Goal: Task Accomplishment & Management: Complete application form

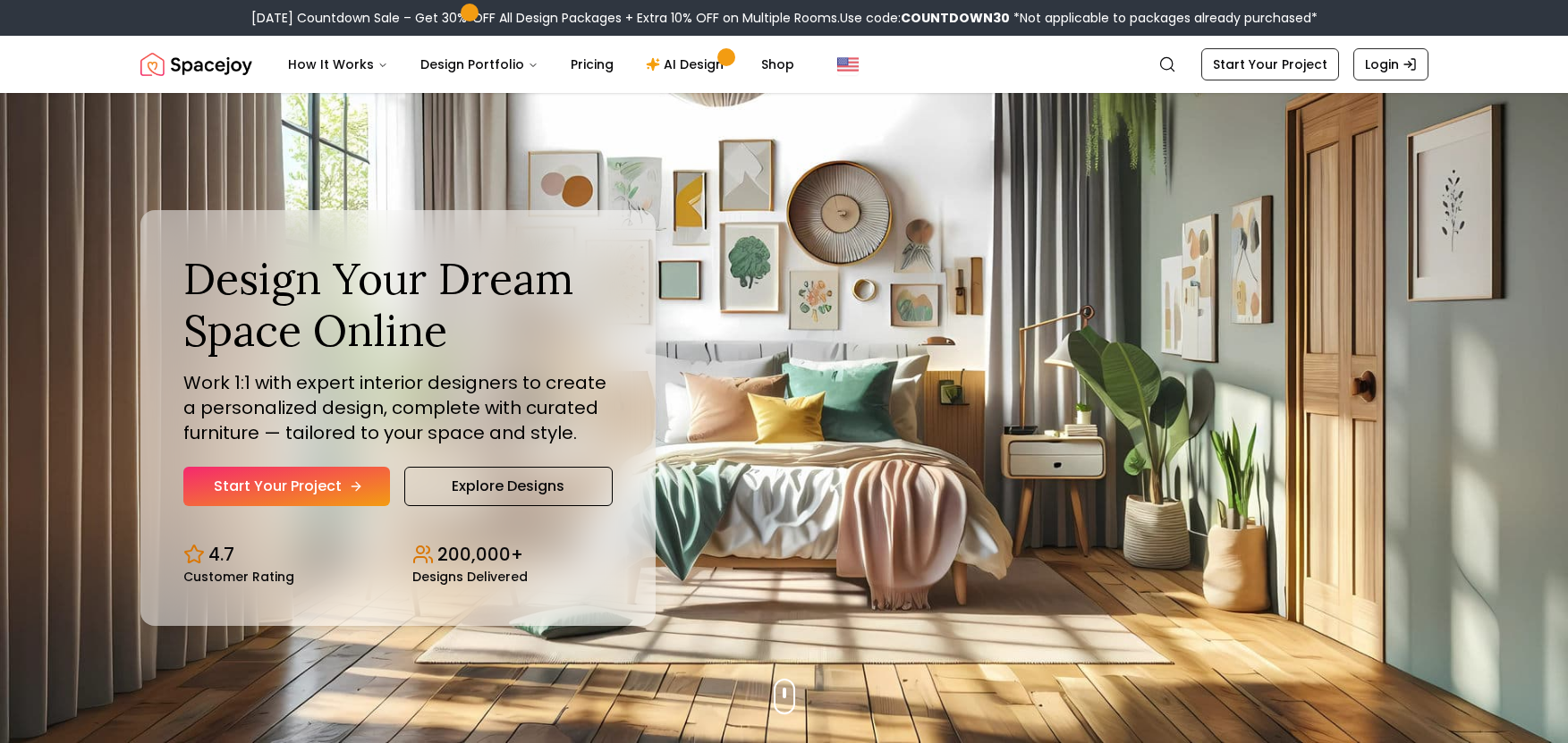
click at [330, 494] on link "Start Your Project" at bounding box center [286, 487] width 206 height 40
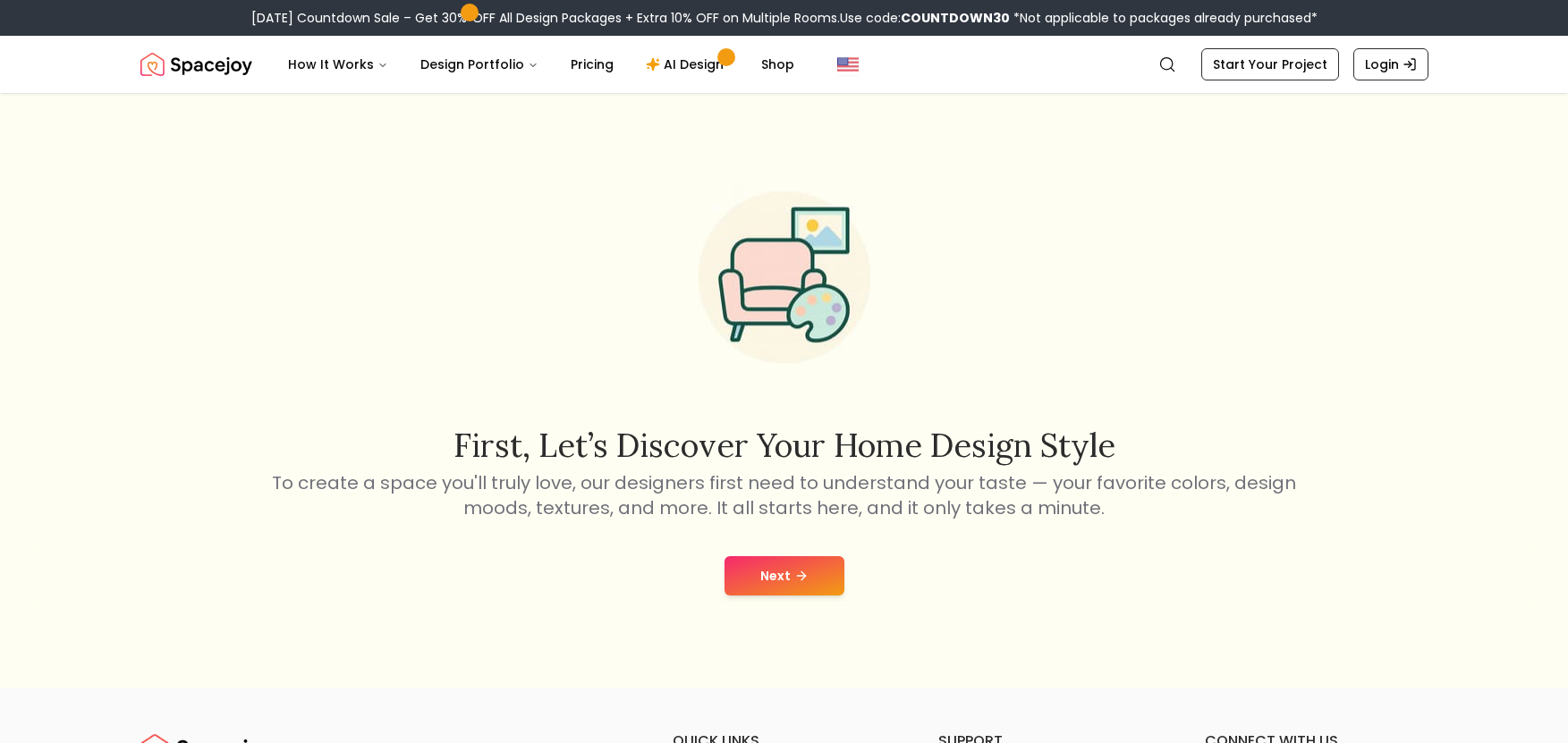
click at [794, 573] on icon at bounding box center [801, 575] width 14 height 14
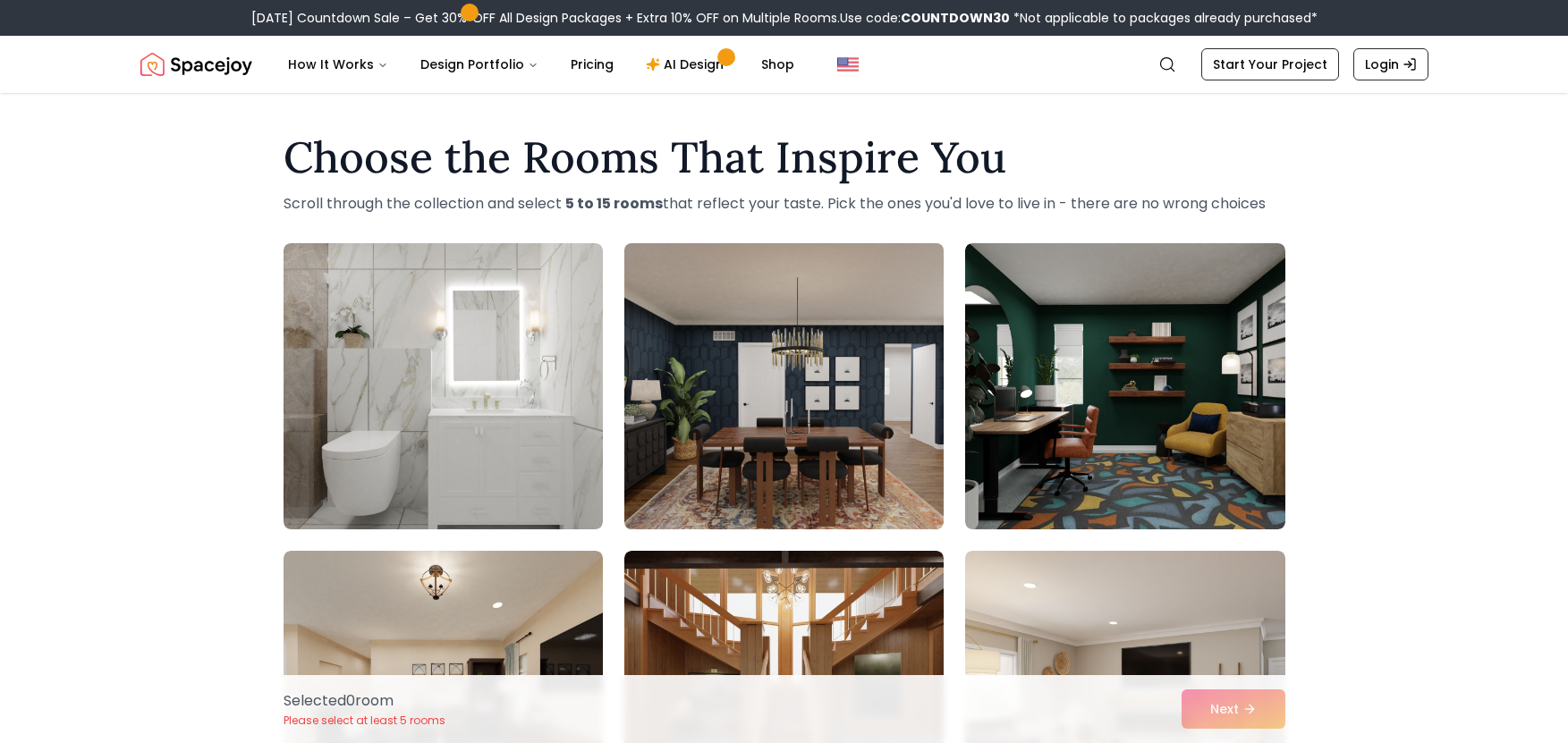
scroll to position [469, 0]
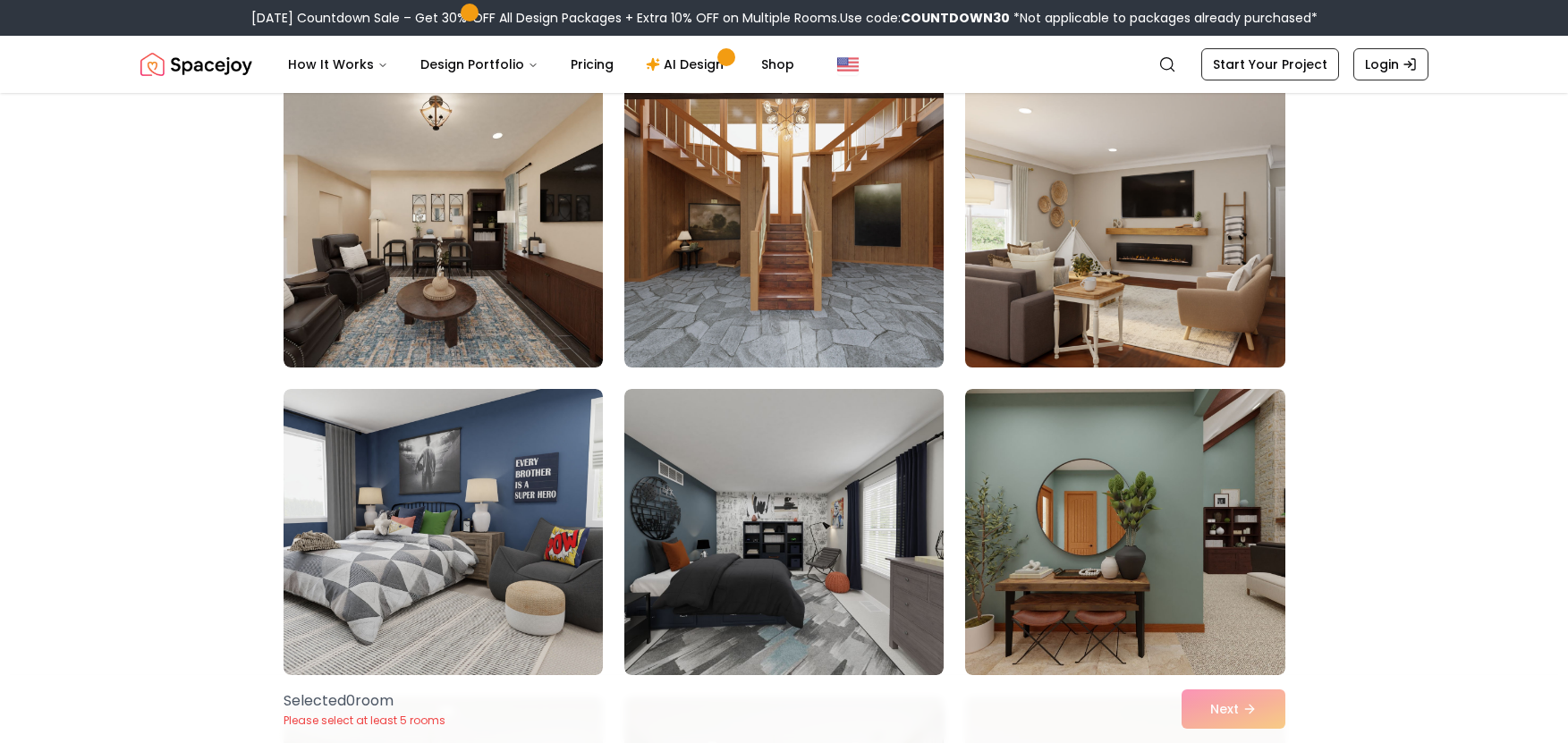
click at [1169, 328] on img at bounding box center [1125, 224] width 335 height 300
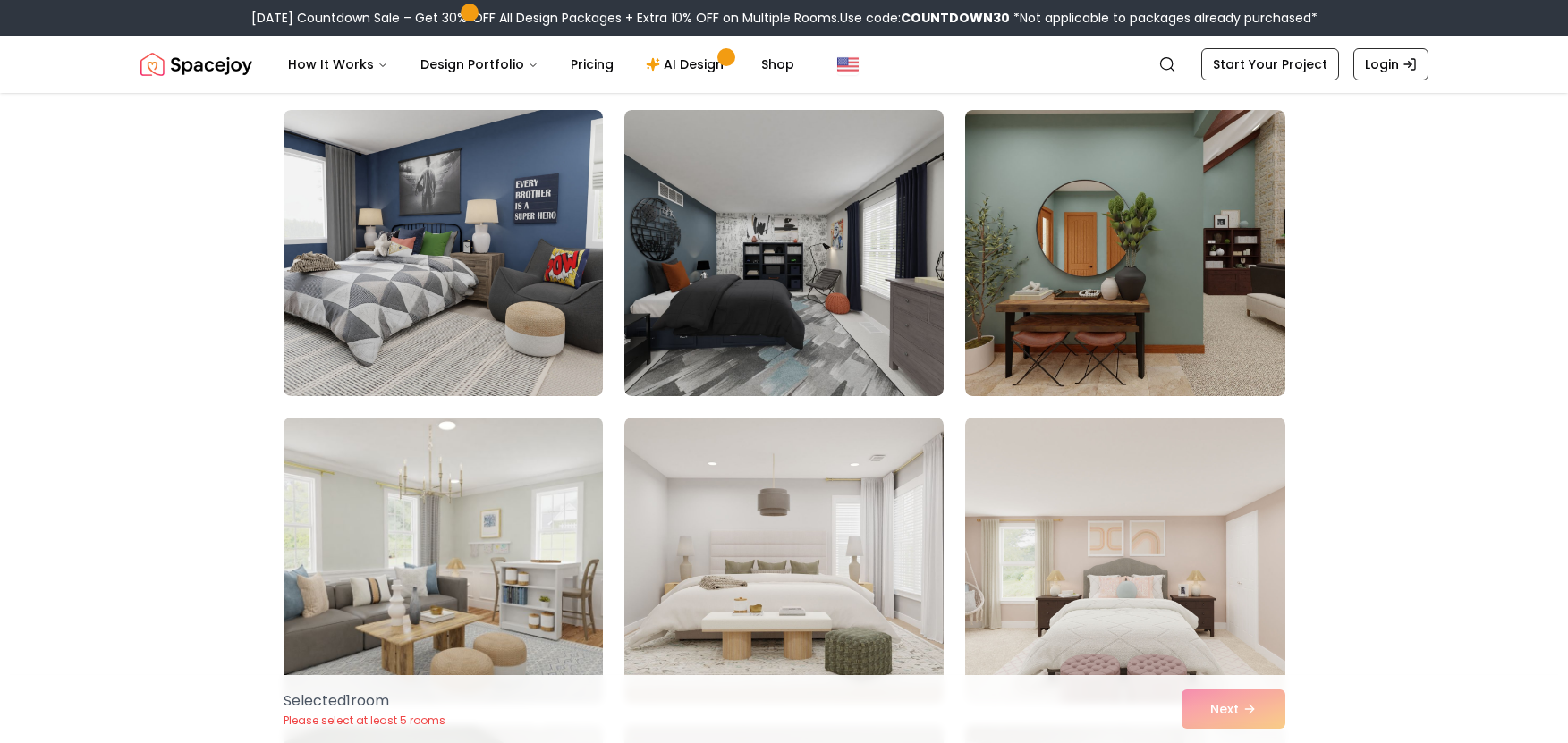
scroll to position [626, 0]
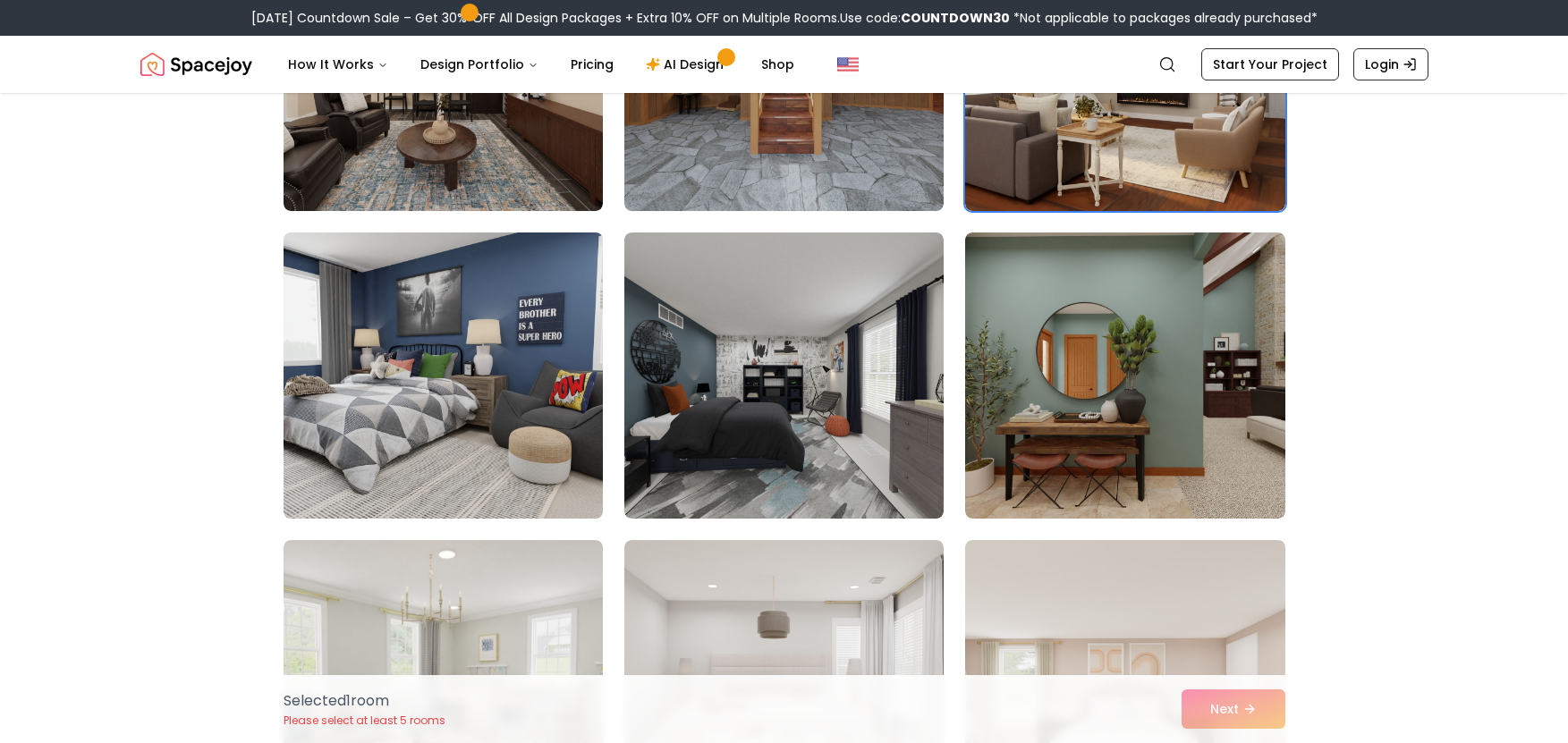
click at [525, 347] on img at bounding box center [443, 375] width 335 height 300
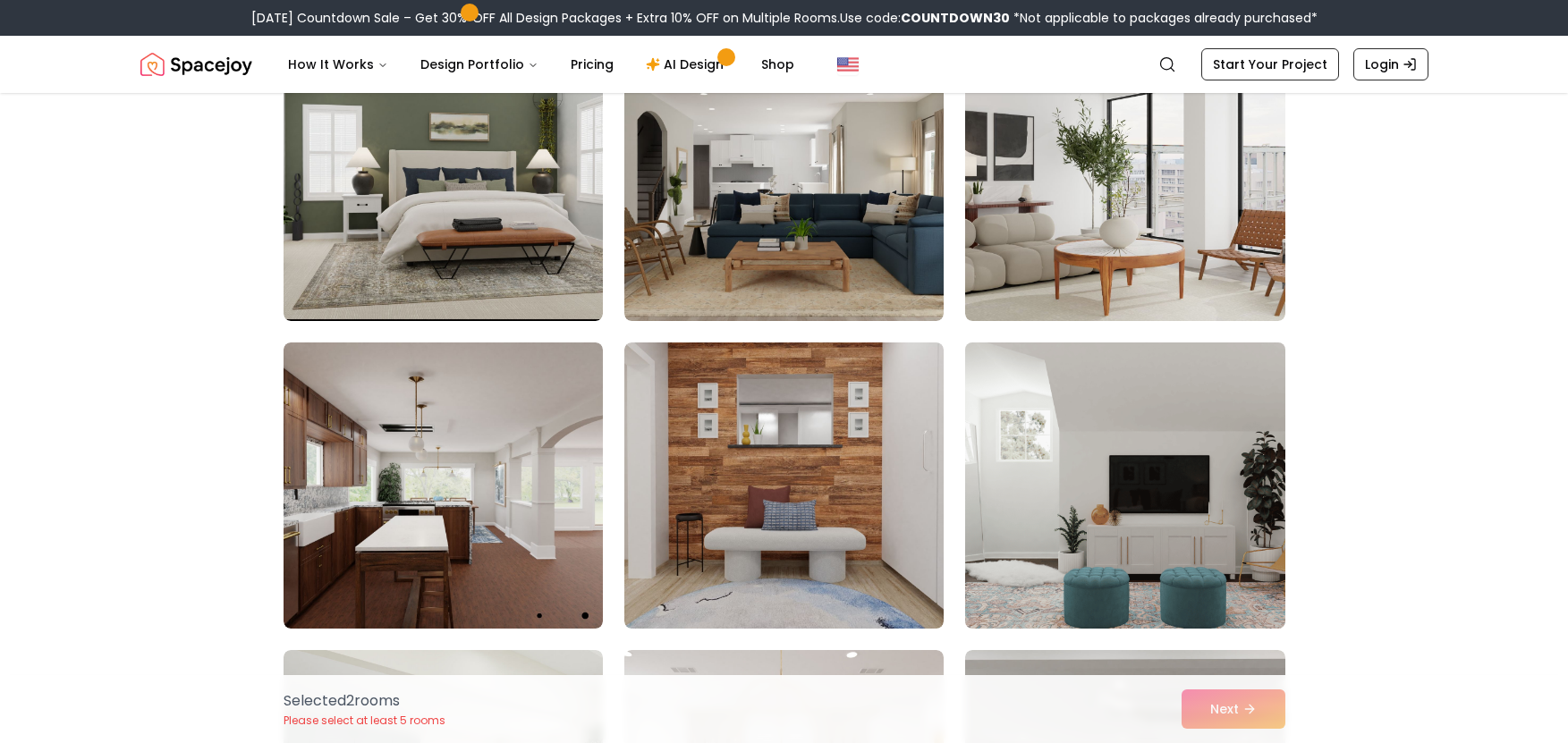
scroll to position [1564, 0]
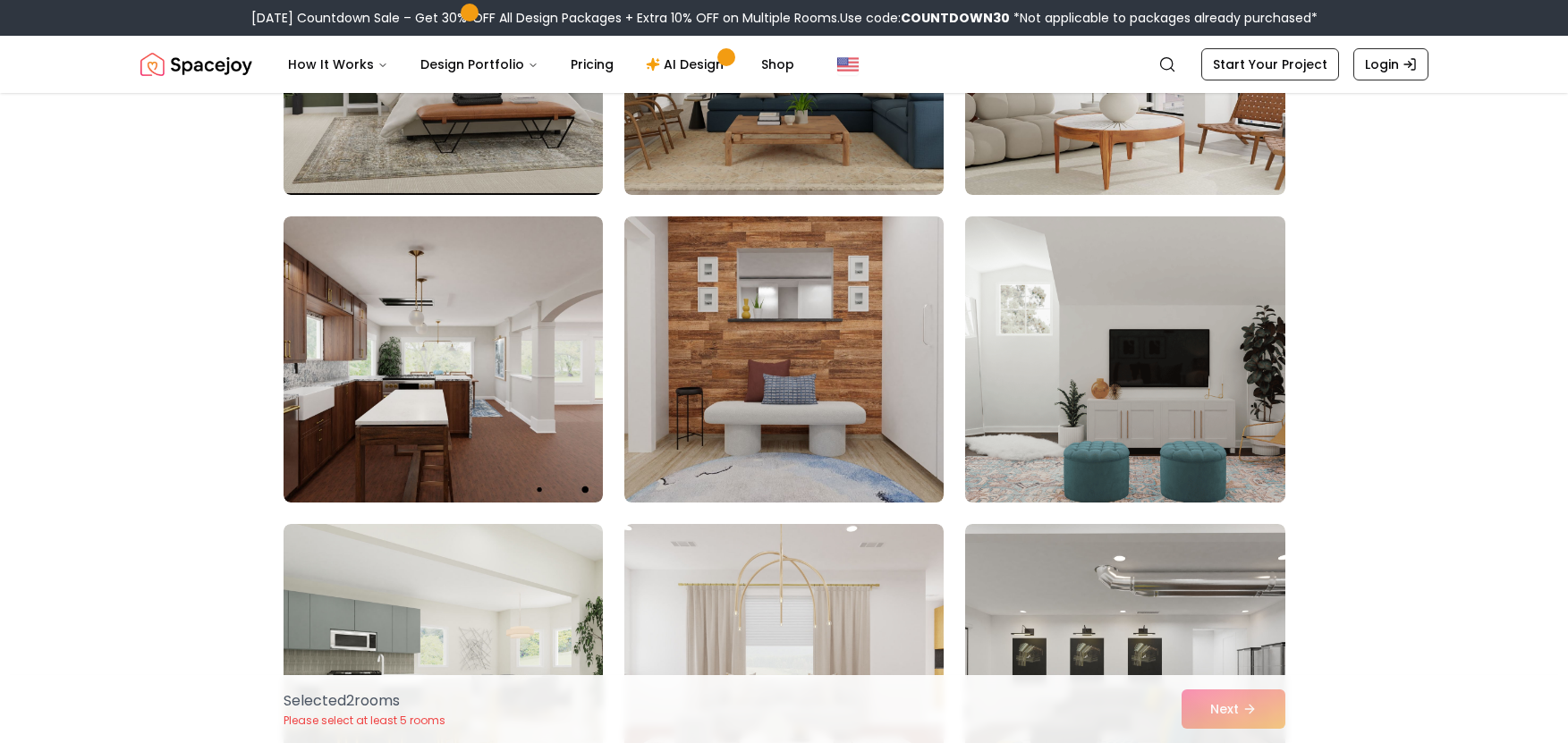
click at [1145, 400] on img at bounding box center [1125, 359] width 335 height 300
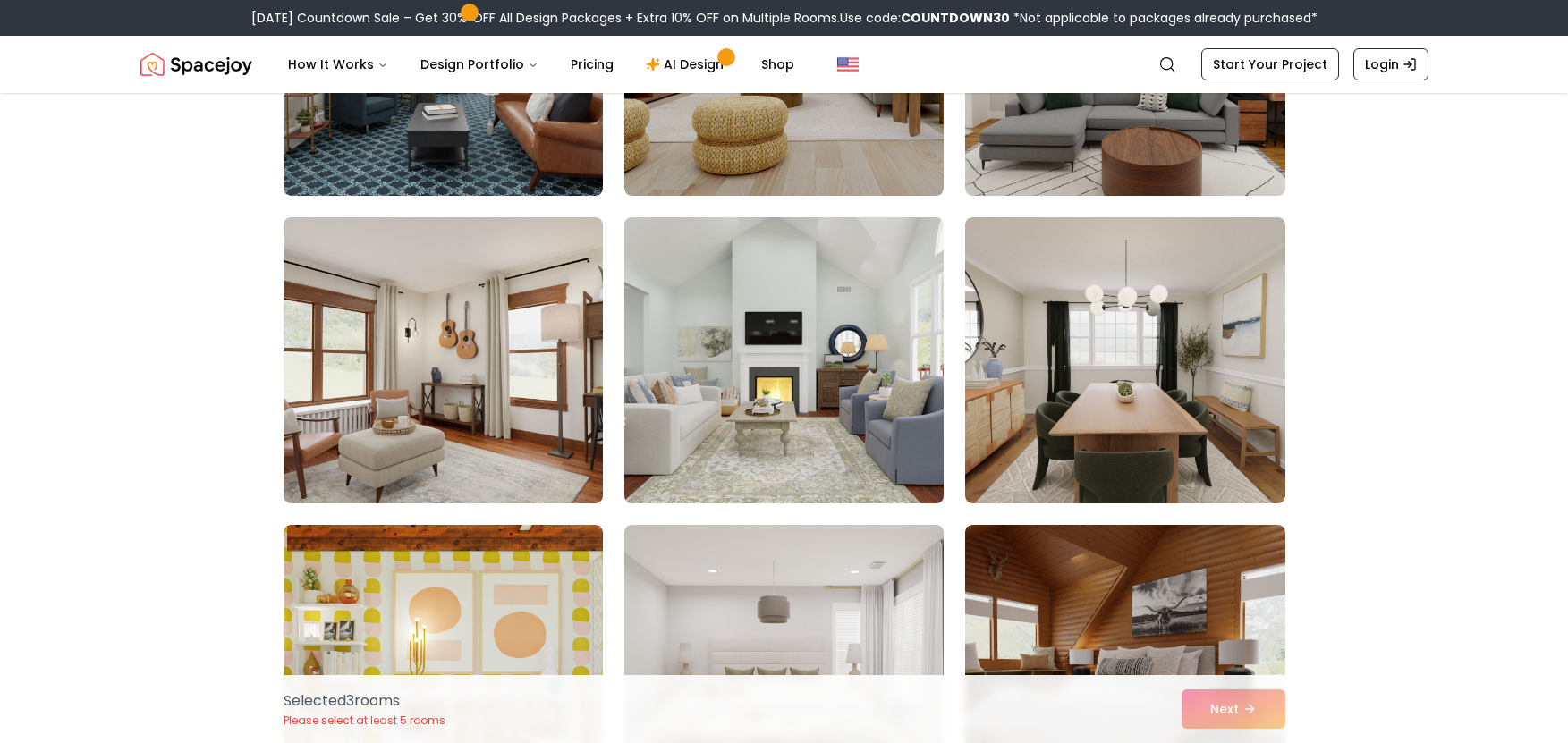
scroll to position [3129, 0]
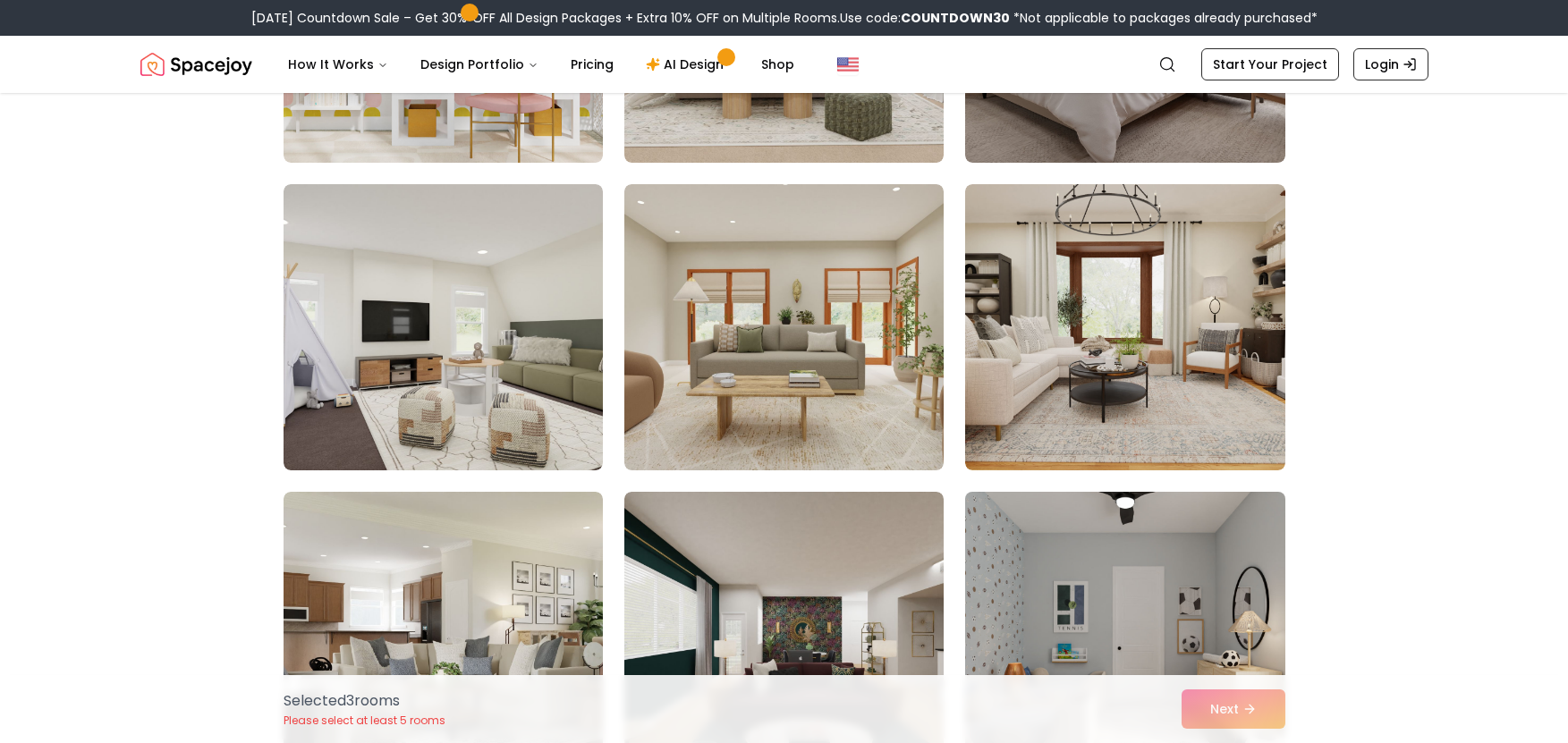
click at [1064, 569] on img at bounding box center [1125, 635] width 335 height 300
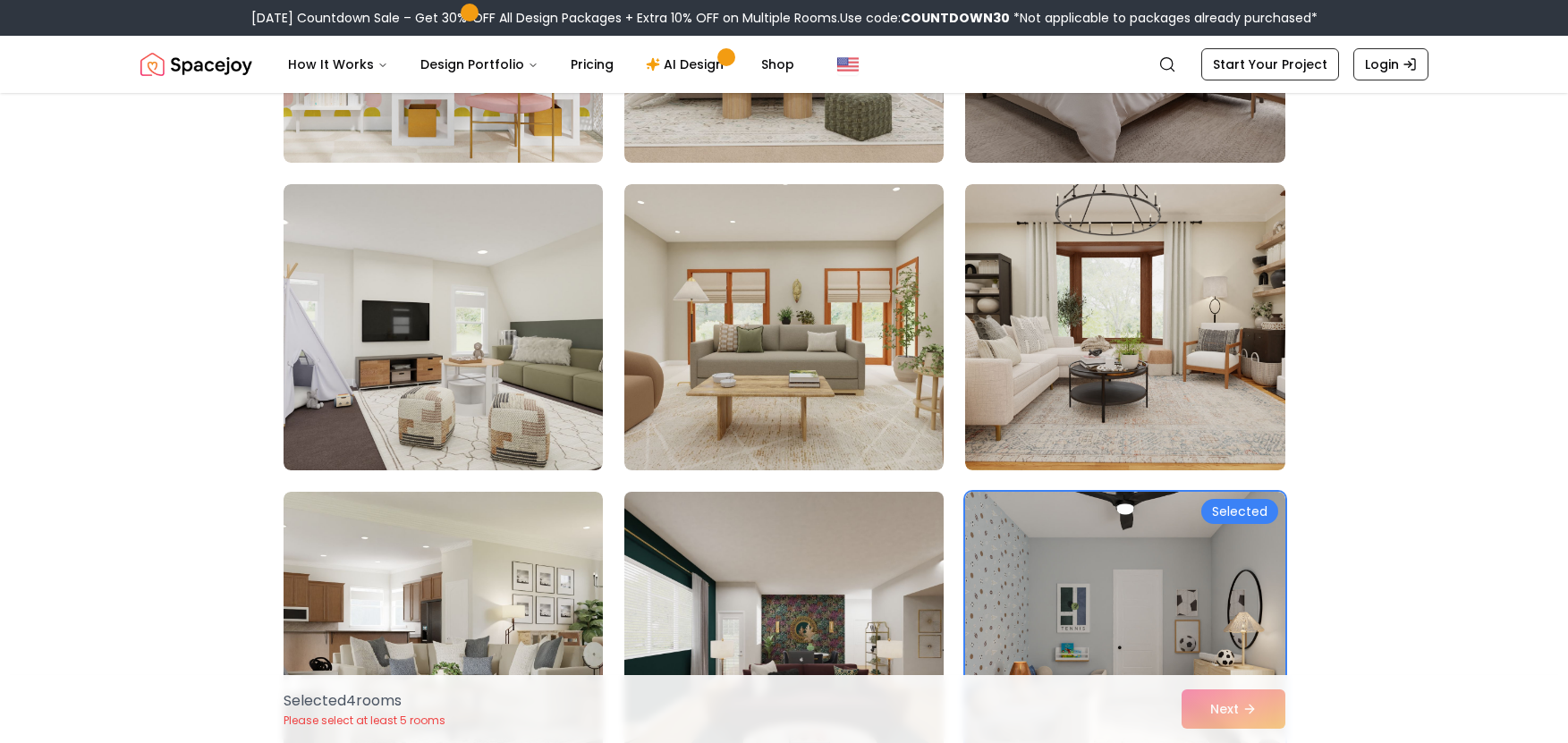
scroll to position [3911, 0]
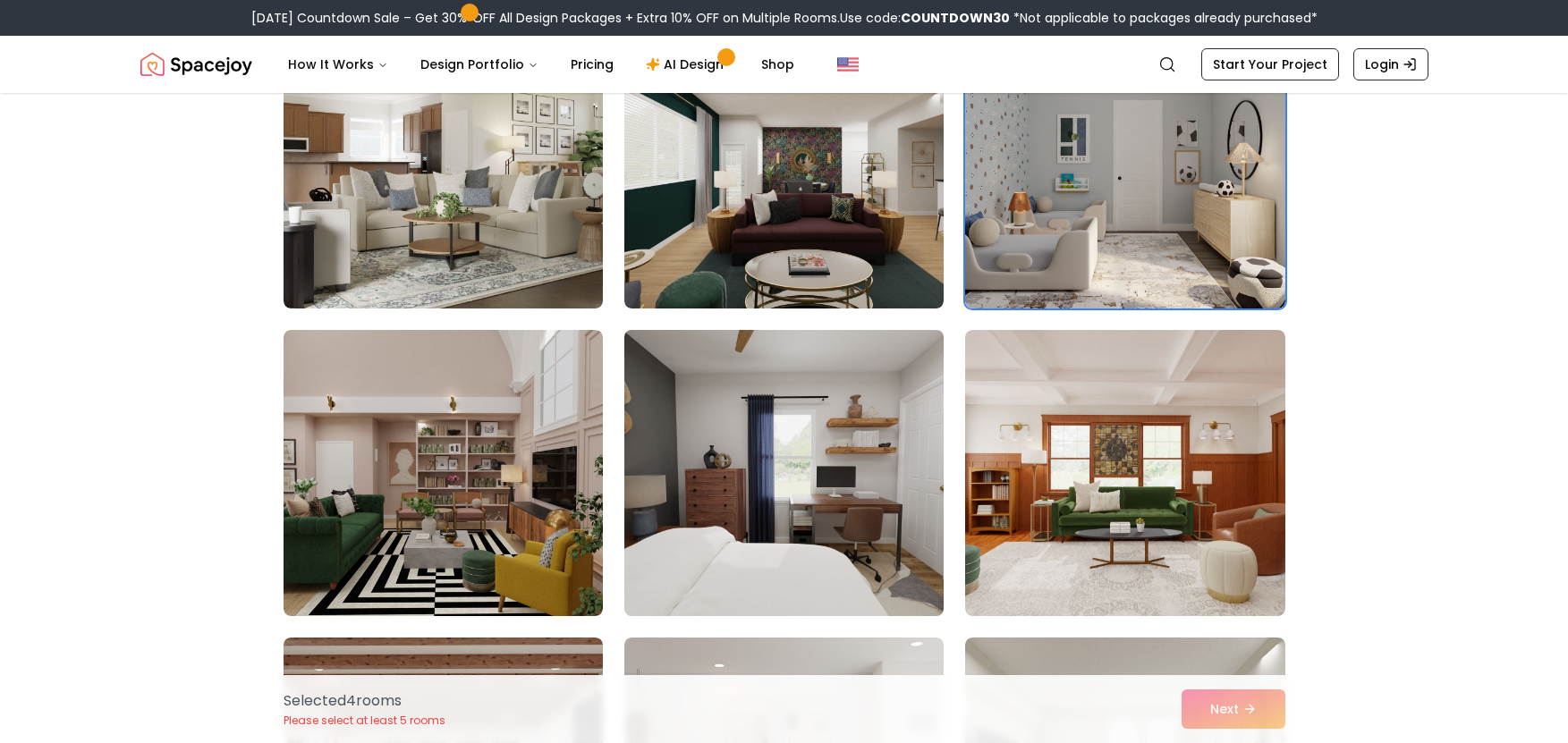
click at [811, 542] on img at bounding box center [784, 473] width 335 height 300
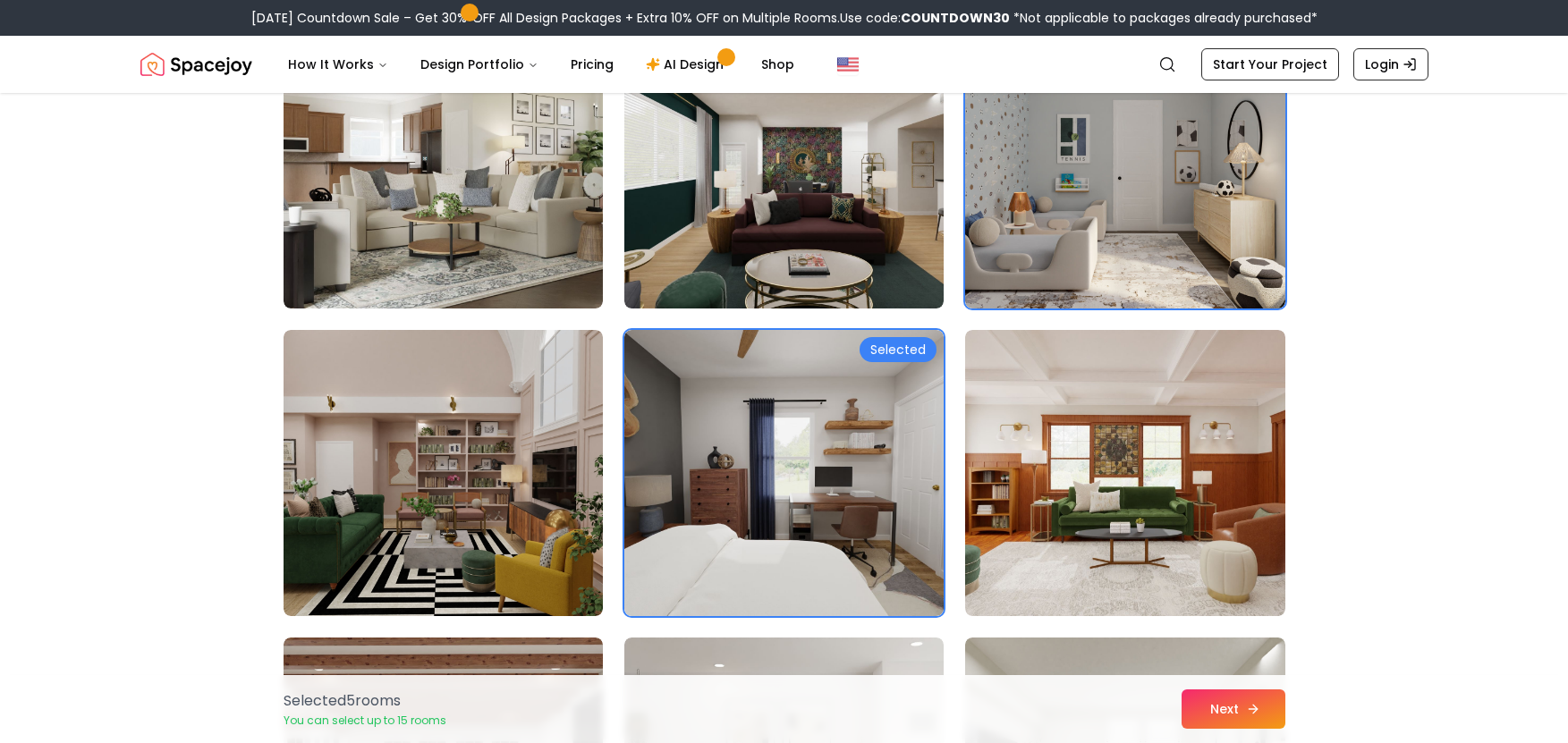
click at [1266, 703] on button "Next" at bounding box center [1233, 709] width 104 height 40
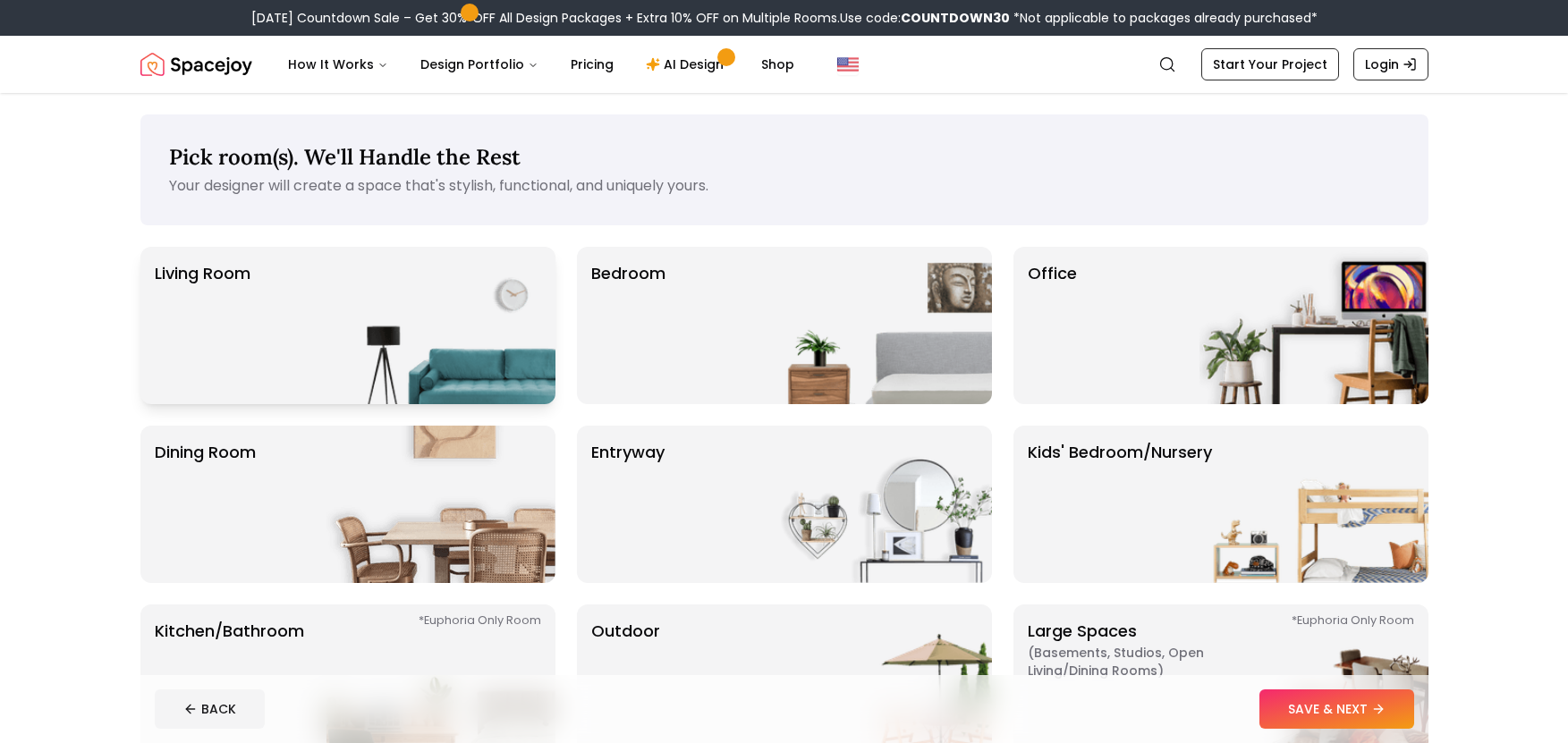
click at [505, 397] on img at bounding box center [441, 325] width 229 height 157
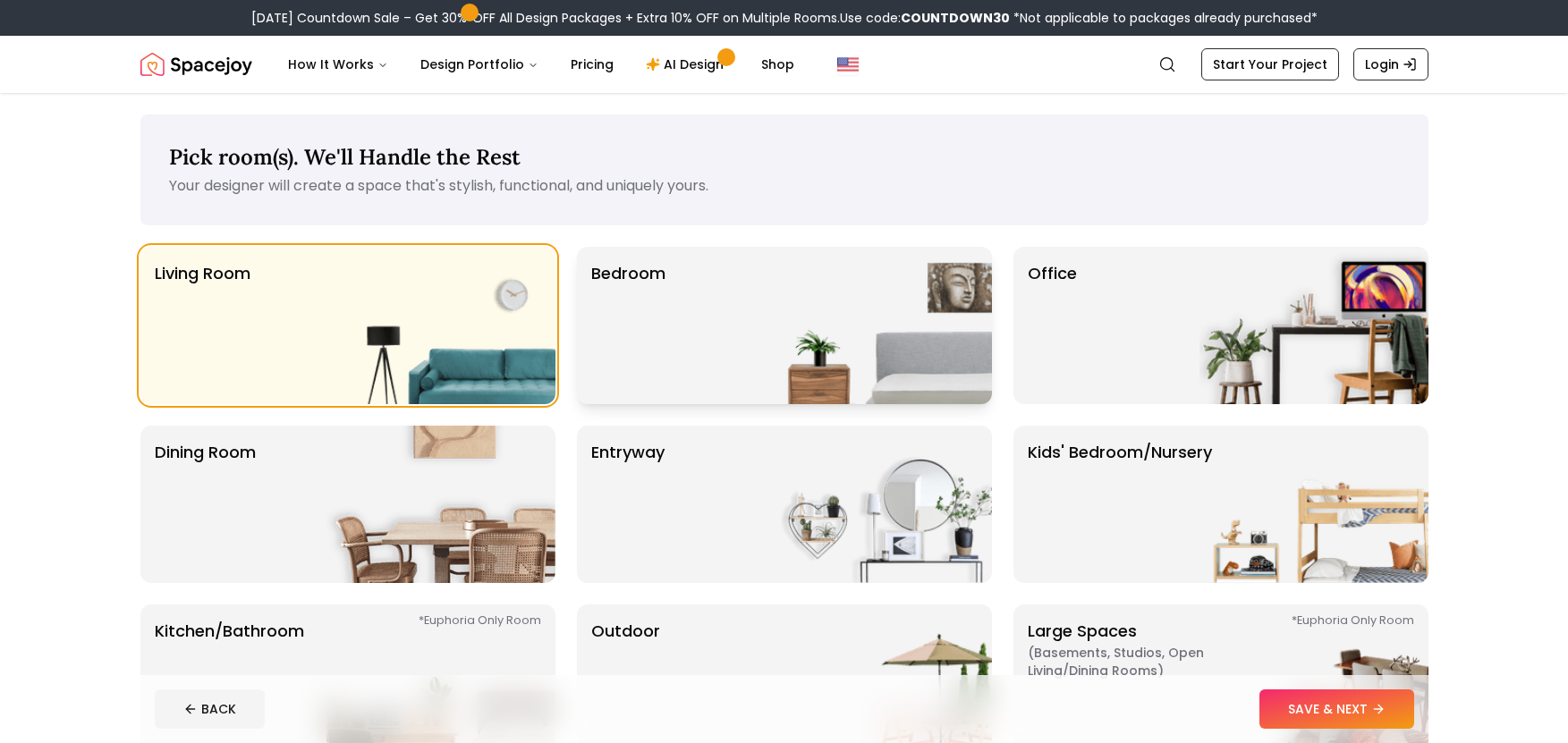
click at [771, 363] on img at bounding box center [877, 325] width 229 height 157
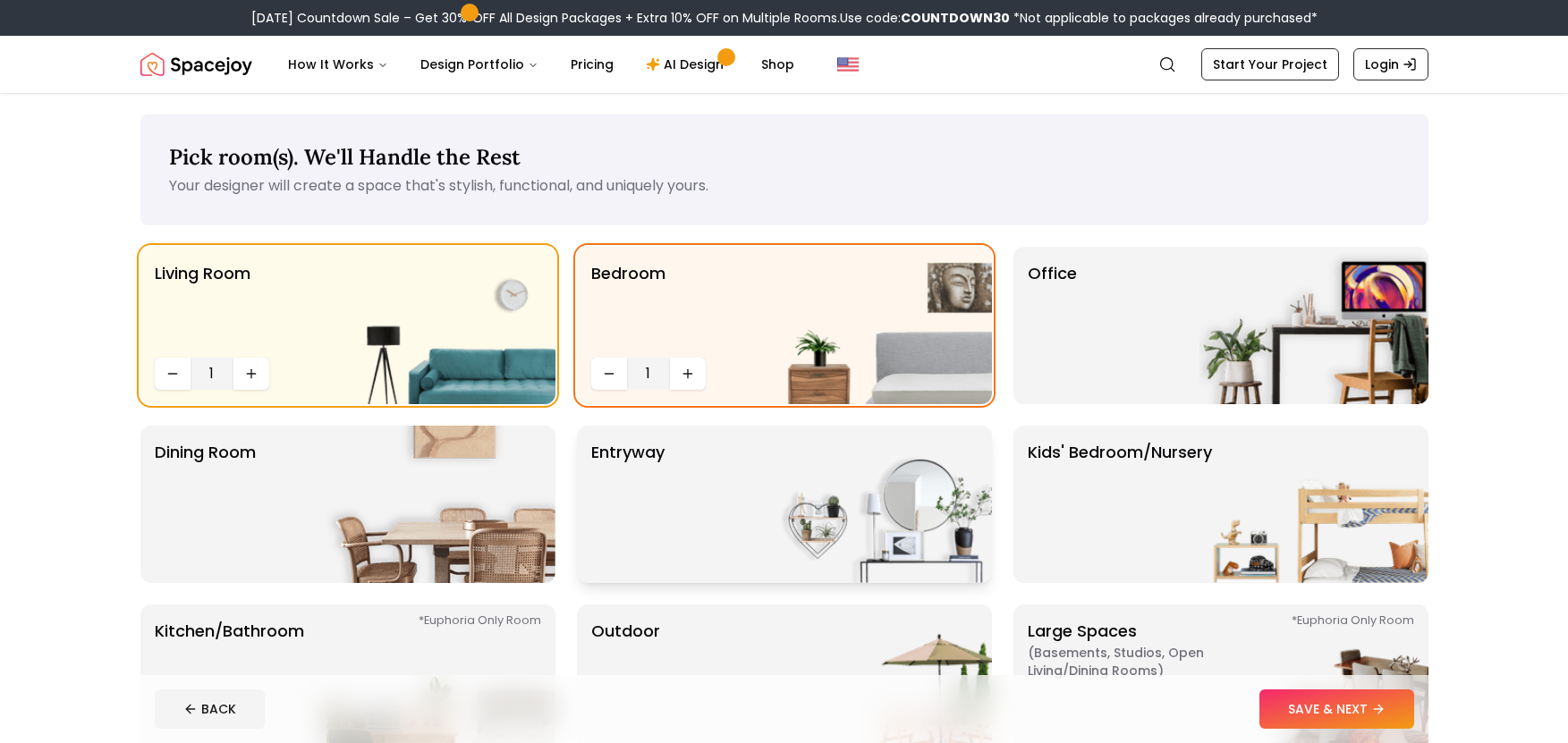
scroll to position [156, 0]
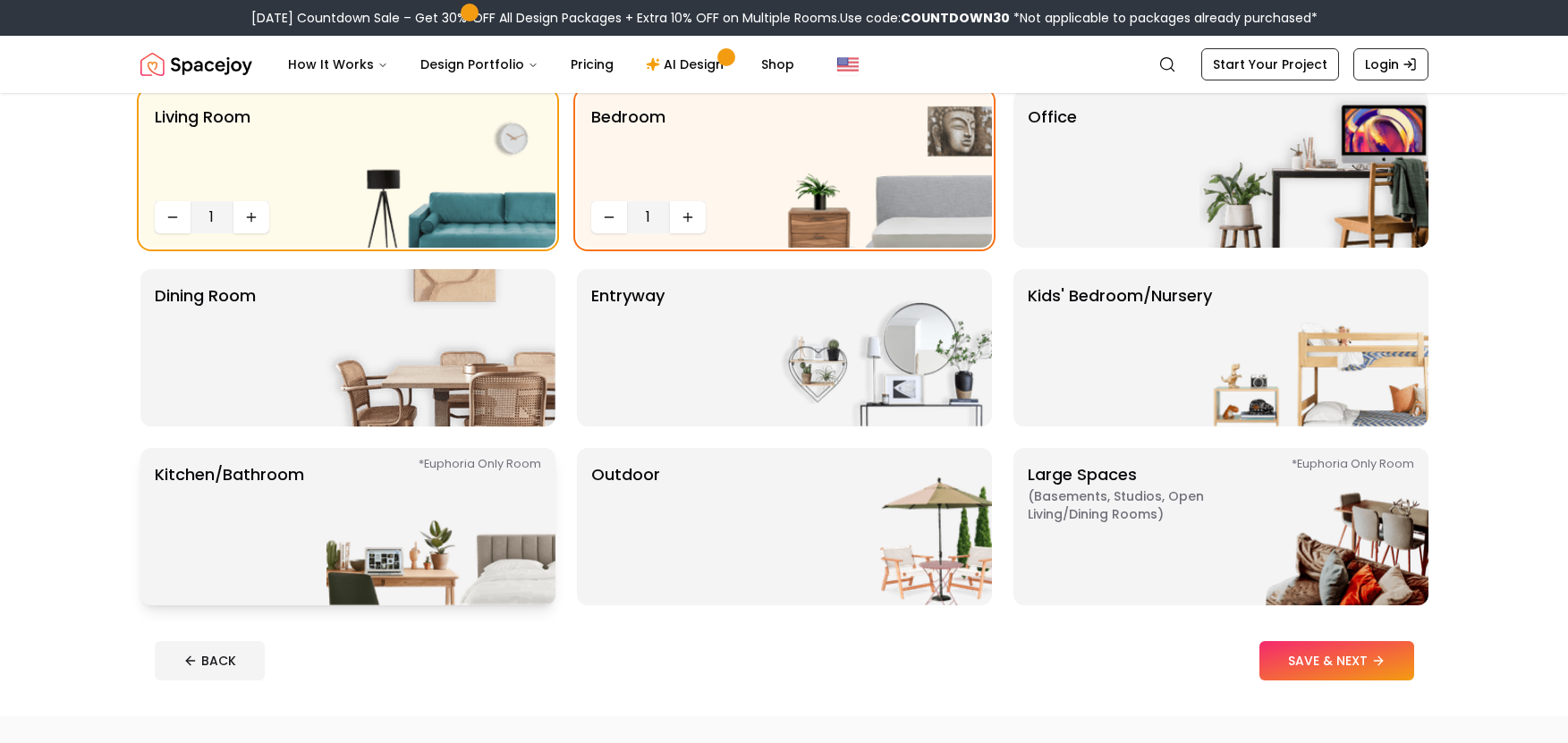
click at [481, 534] on img at bounding box center [441, 526] width 229 height 157
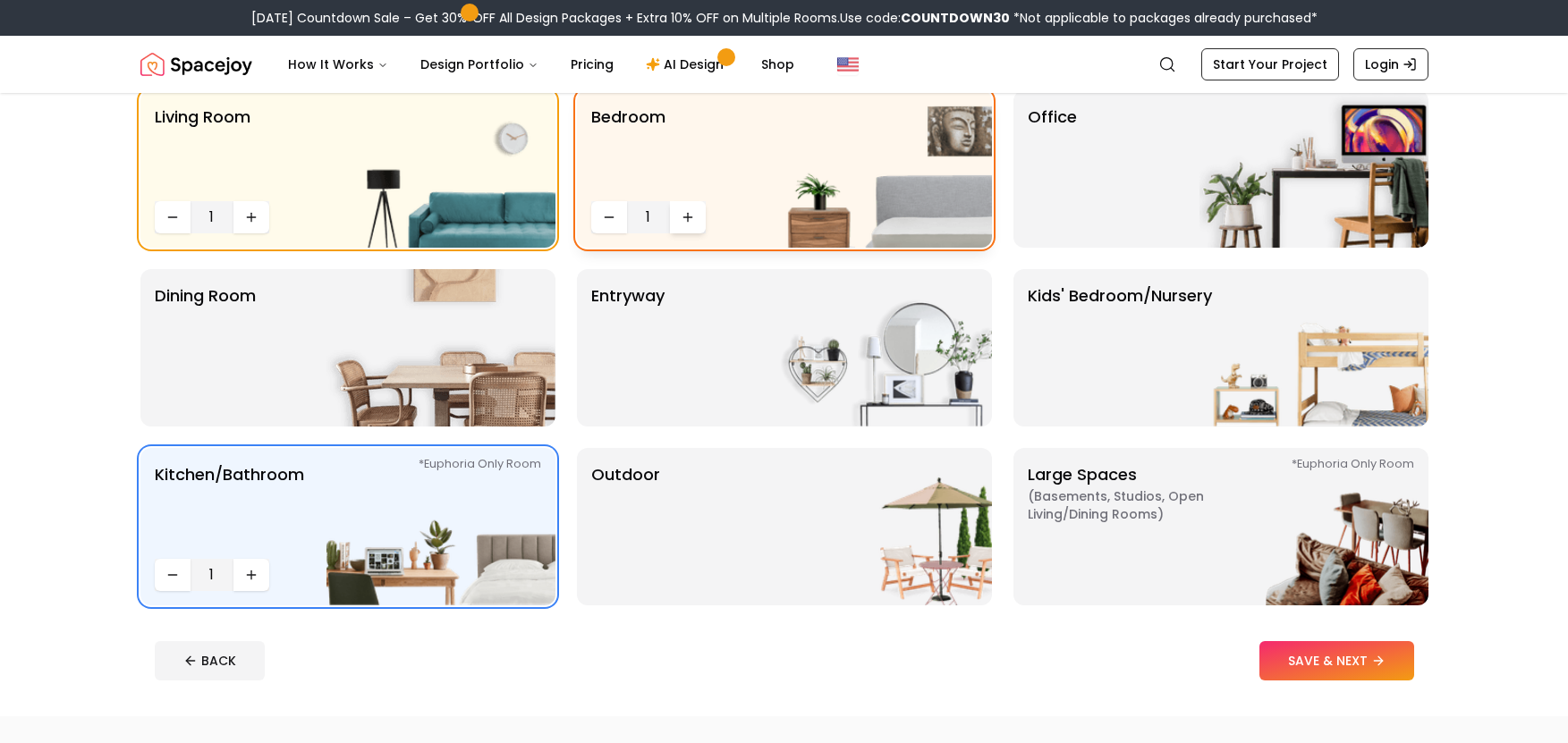
click at [685, 217] on icon "Increase quantity" at bounding box center [687, 217] width 14 height 14
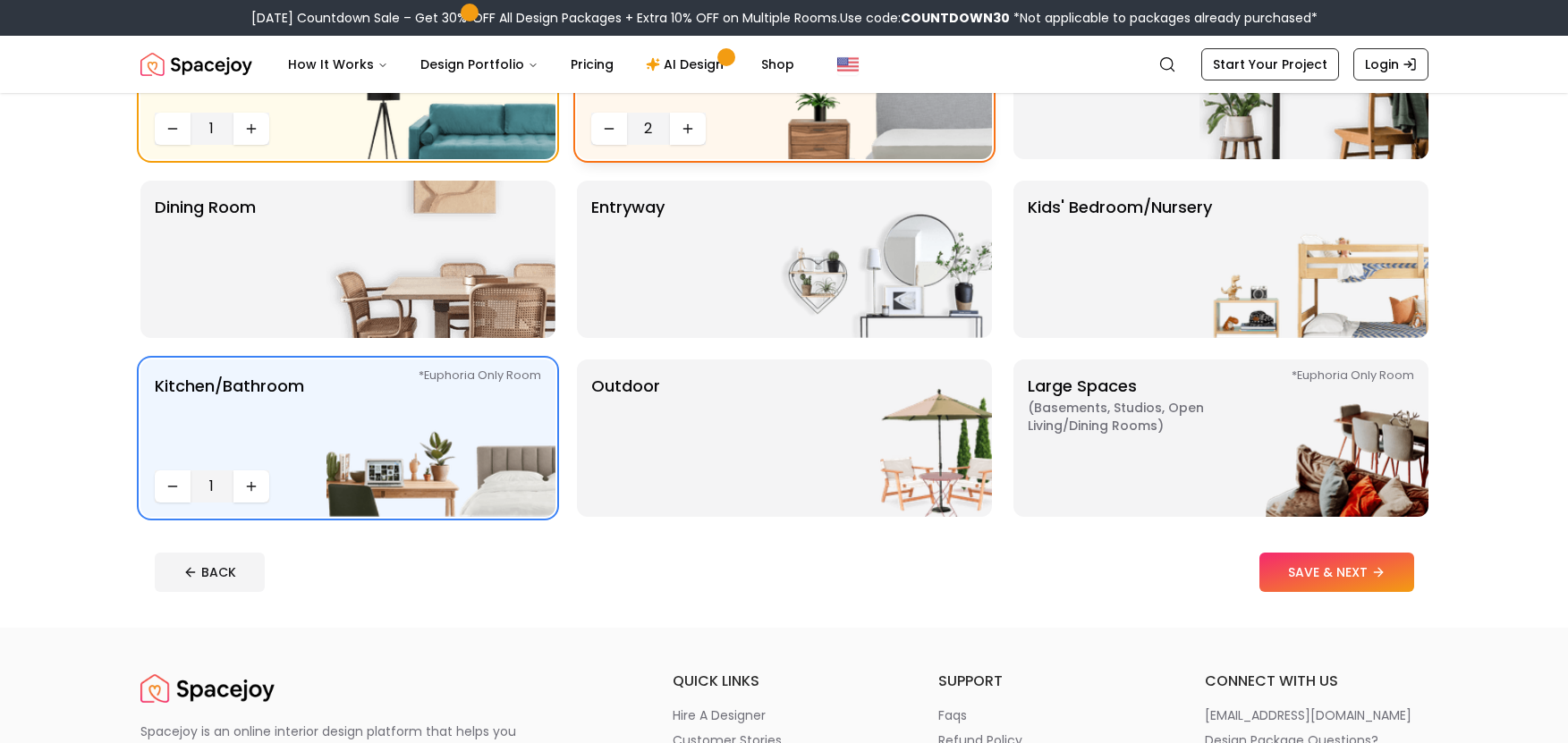
scroll to position [313, 0]
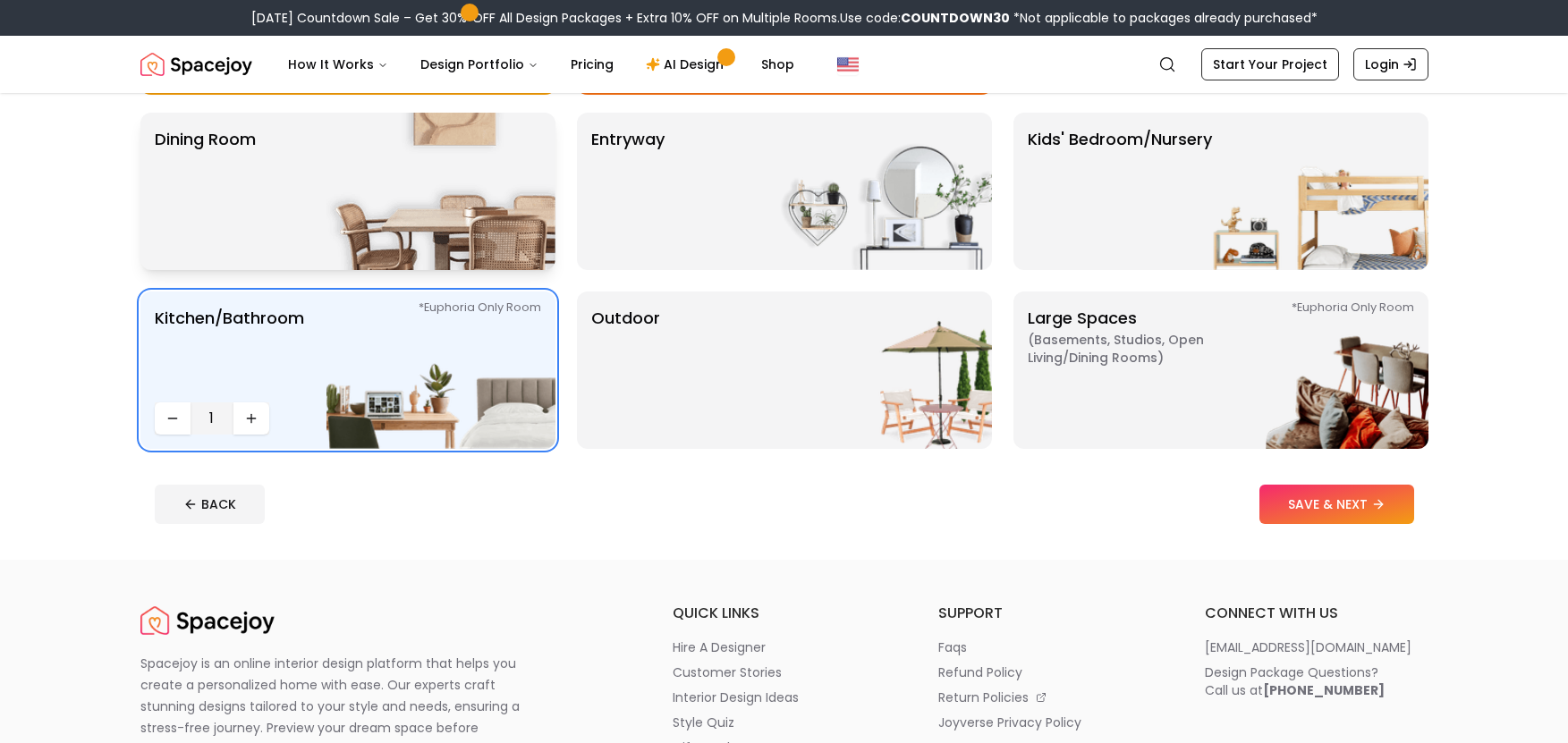
click at [384, 215] on img at bounding box center [441, 191] width 229 height 157
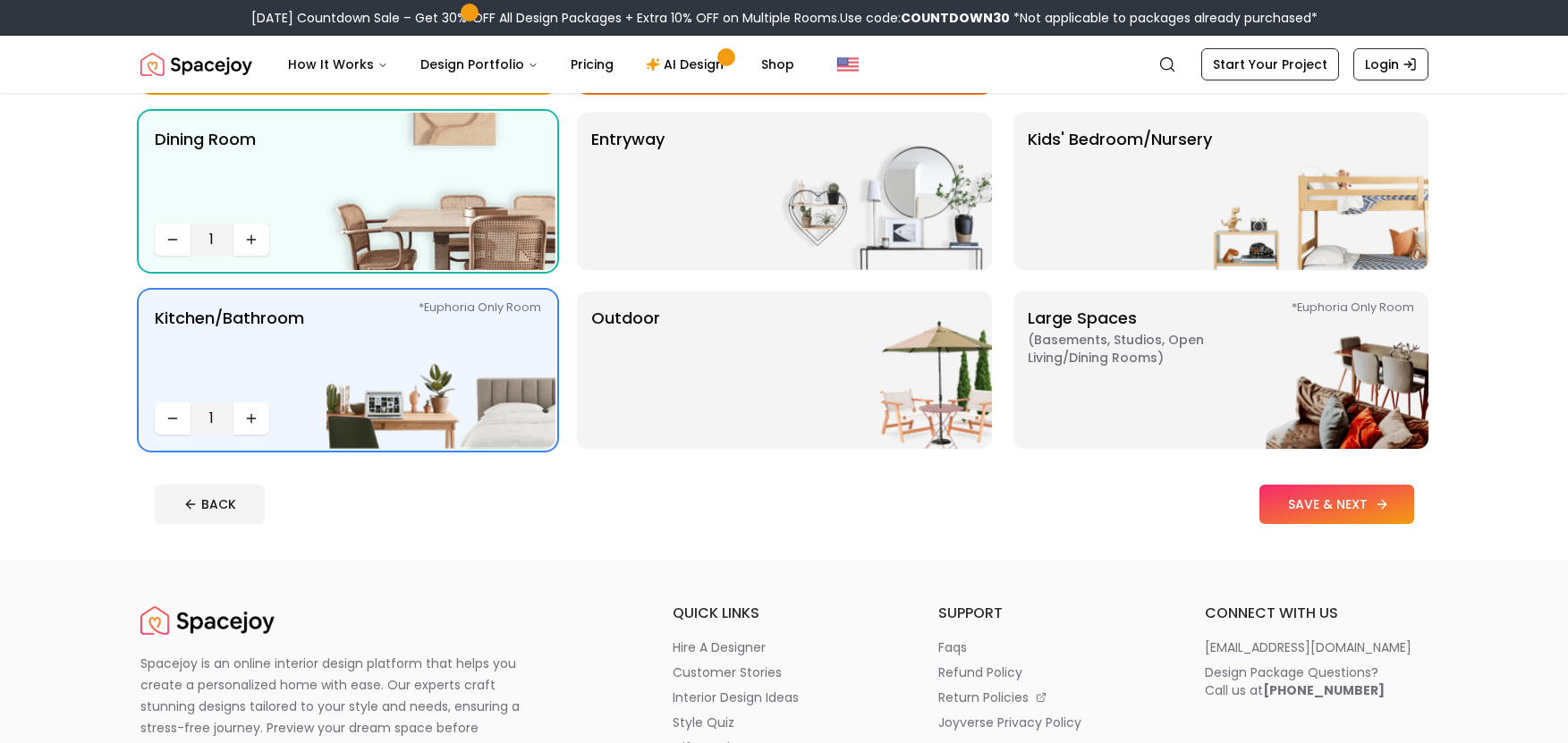
click at [1281, 509] on button "SAVE & NEXT" at bounding box center [1337, 505] width 155 height 40
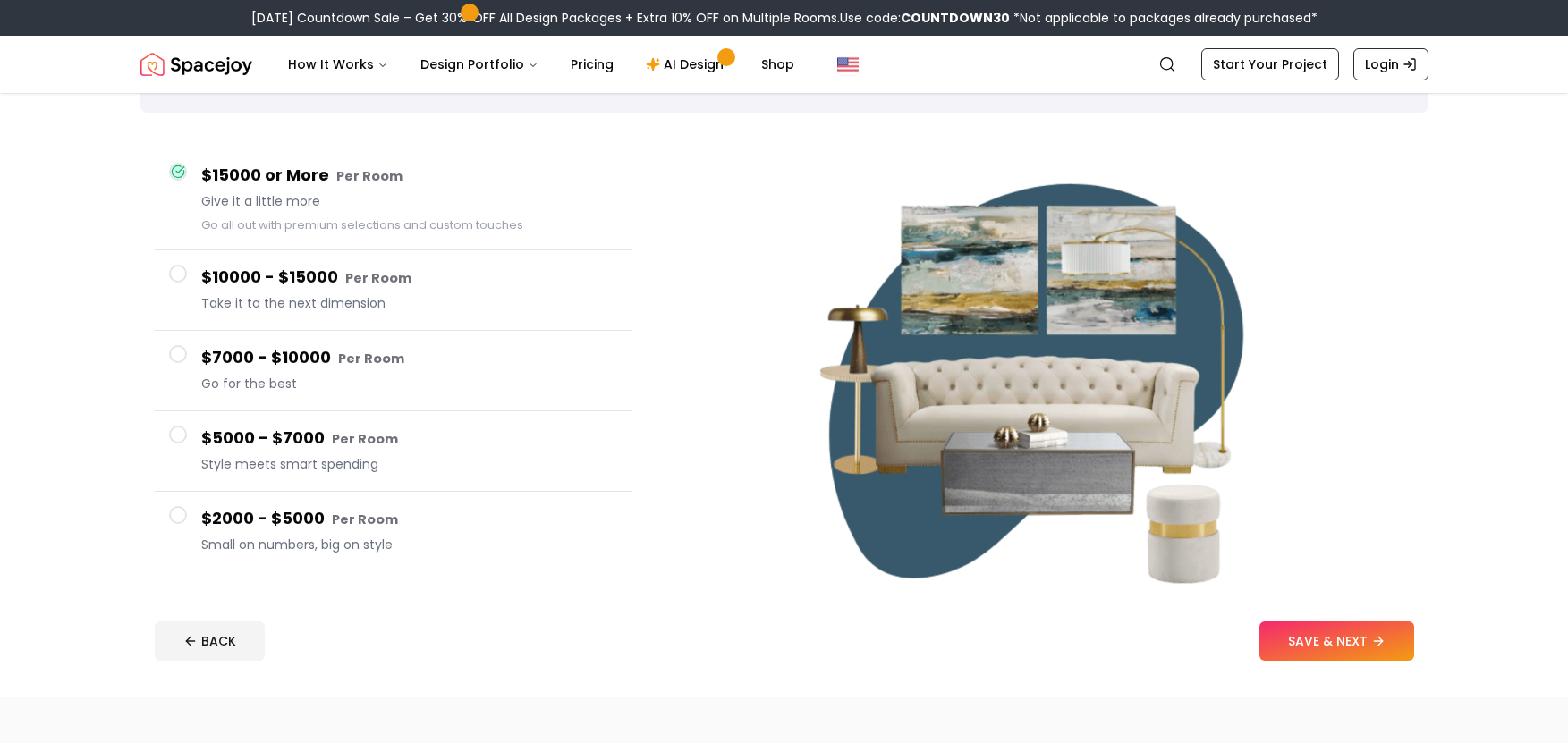
scroll to position [156, 0]
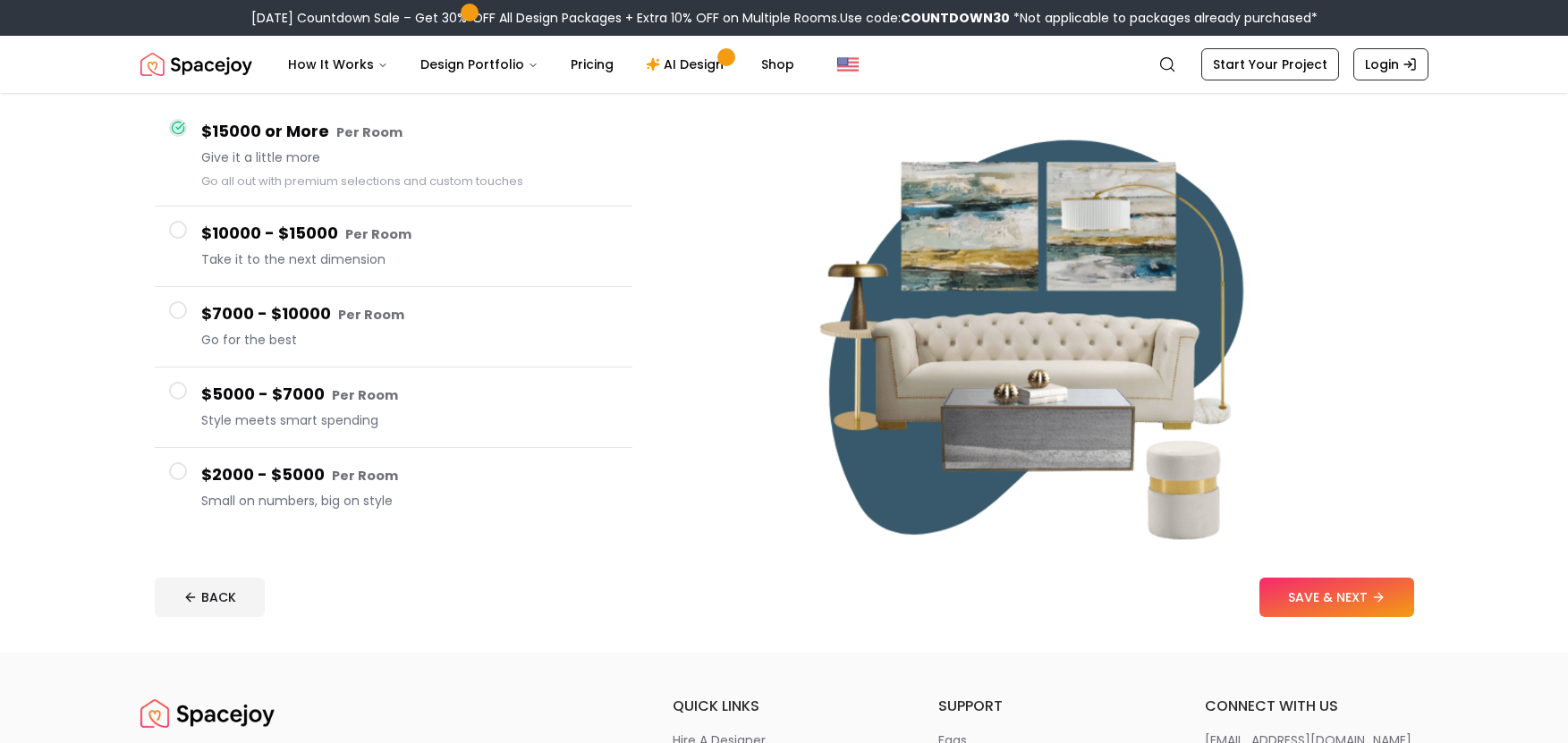
click at [178, 468] on span at bounding box center [177, 471] width 18 height 18
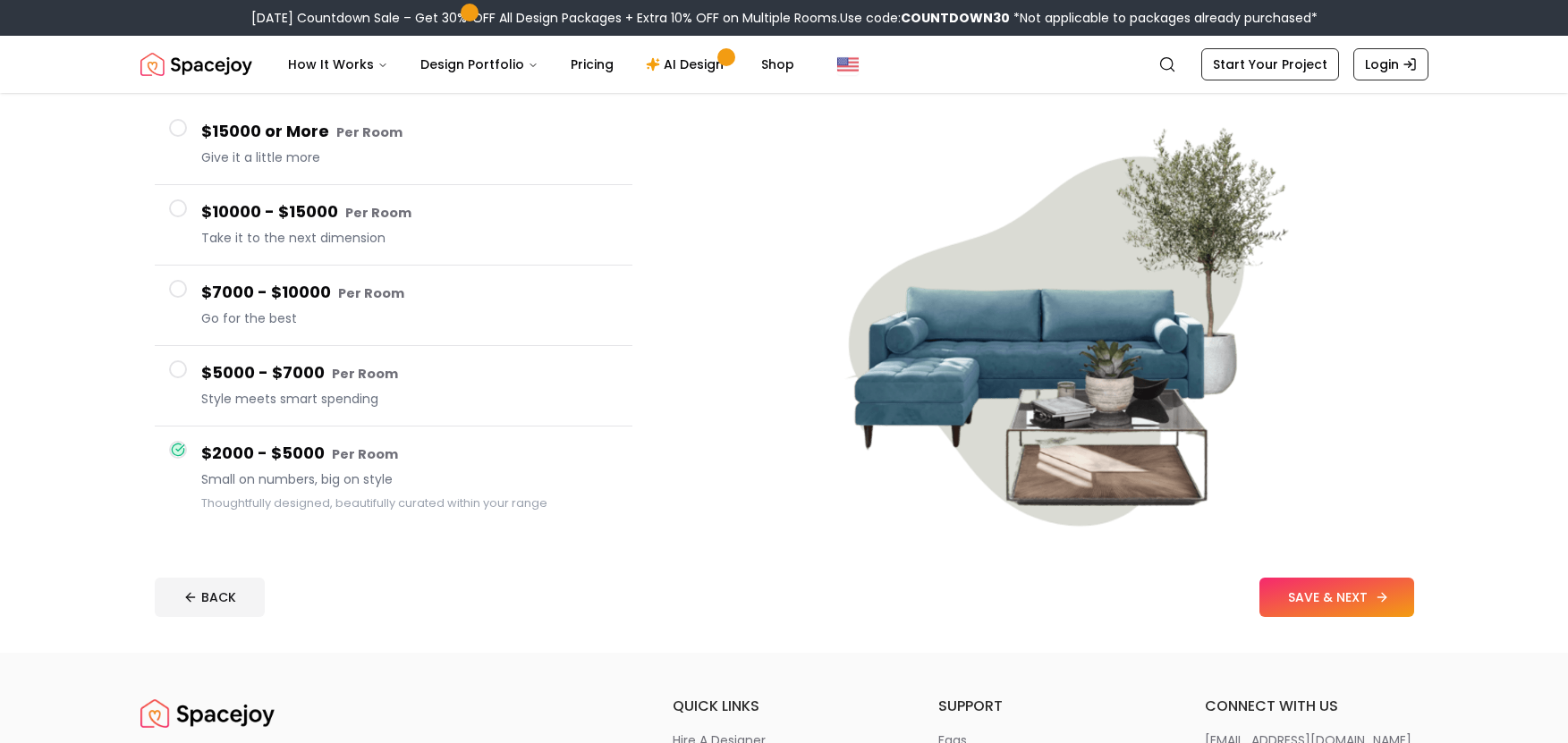
click at [1335, 598] on button "SAVE & NEXT" at bounding box center [1337, 597] width 155 height 40
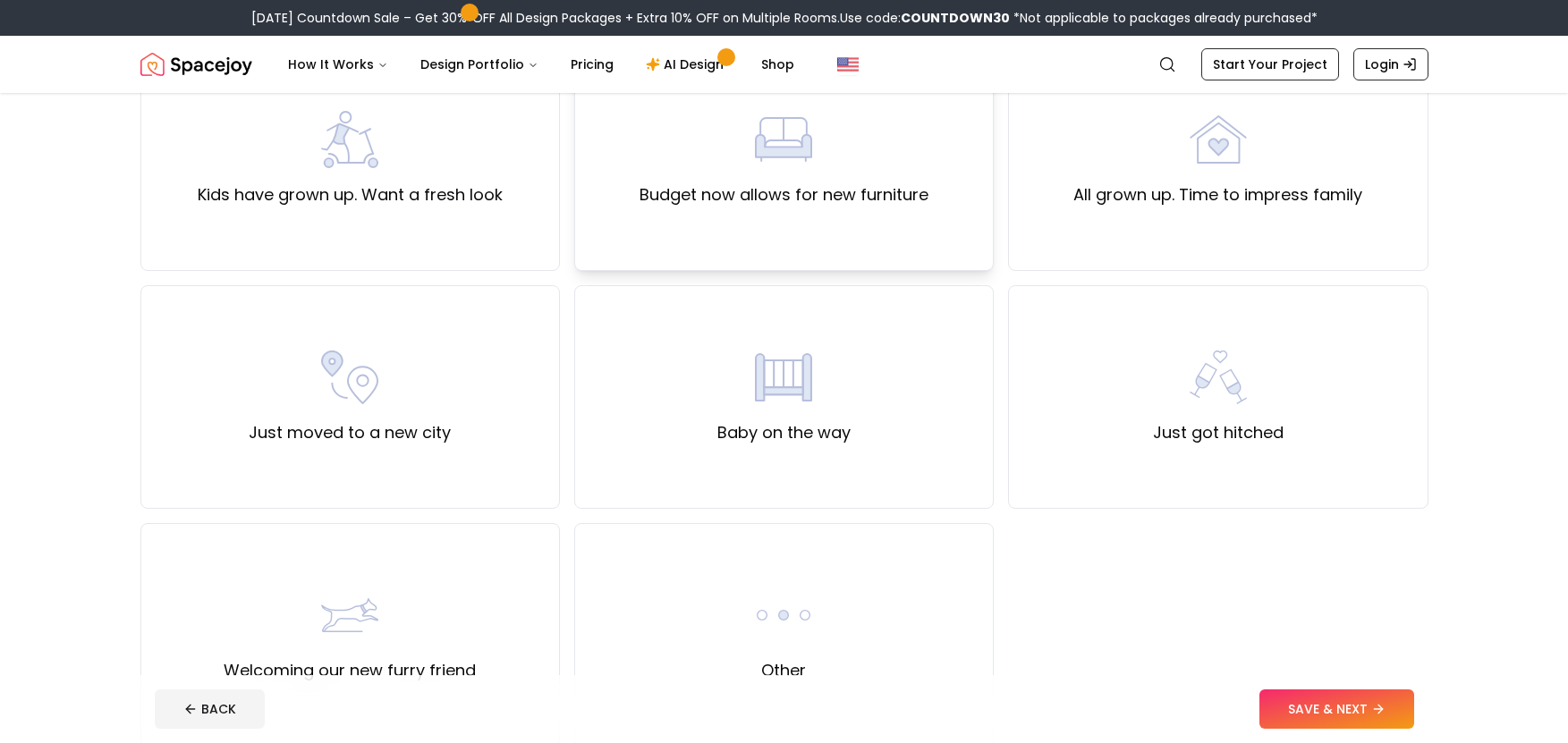
scroll to position [626, 0]
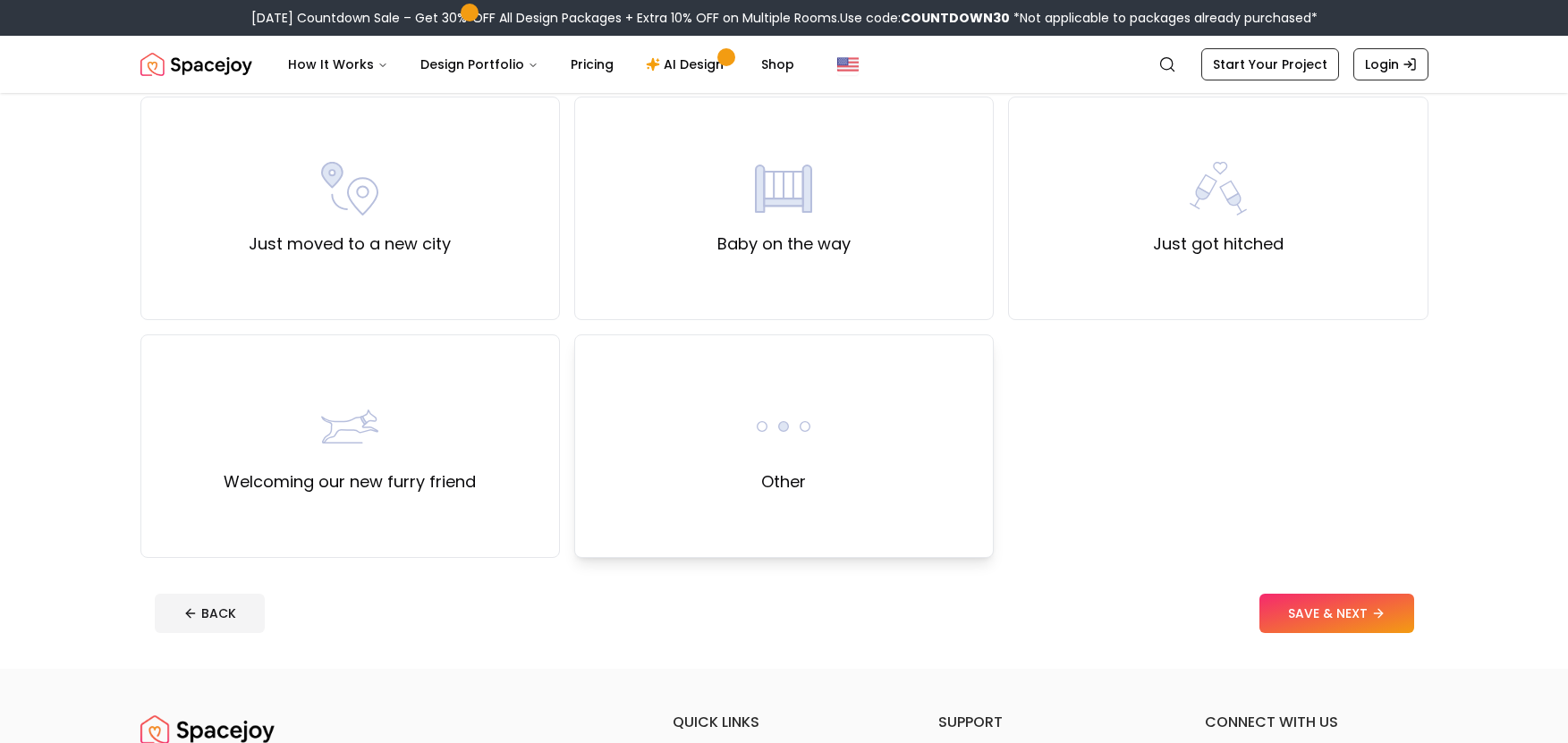
click at [806, 494] on div "Other" at bounding box center [783, 445] width 419 height 223
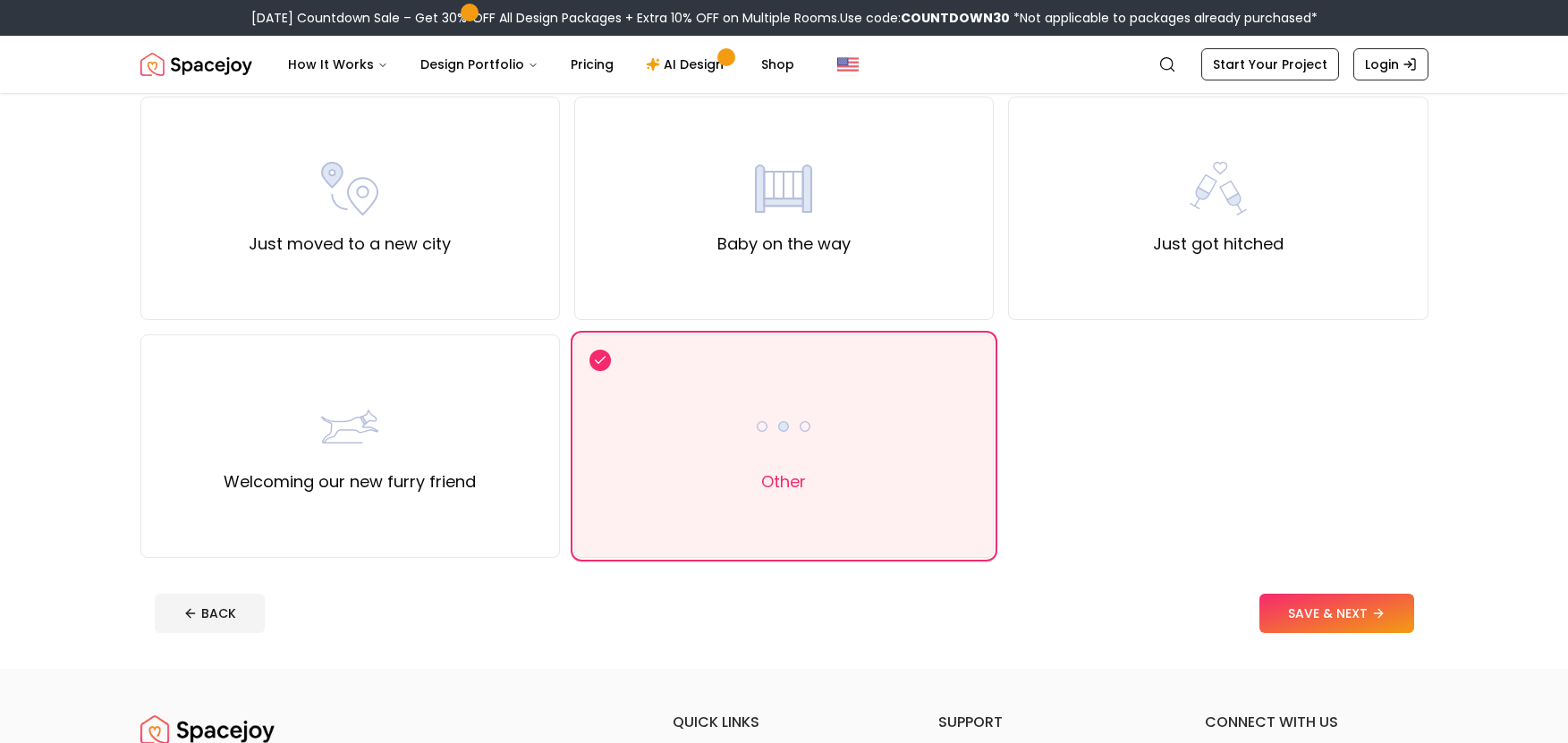
click at [1356, 591] on footer "BACK SAVE & NEXT" at bounding box center [784, 613] width 1288 height 68
click at [1349, 614] on button "SAVE & NEXT" at bounding box center [1337, 613] width 155 height 40
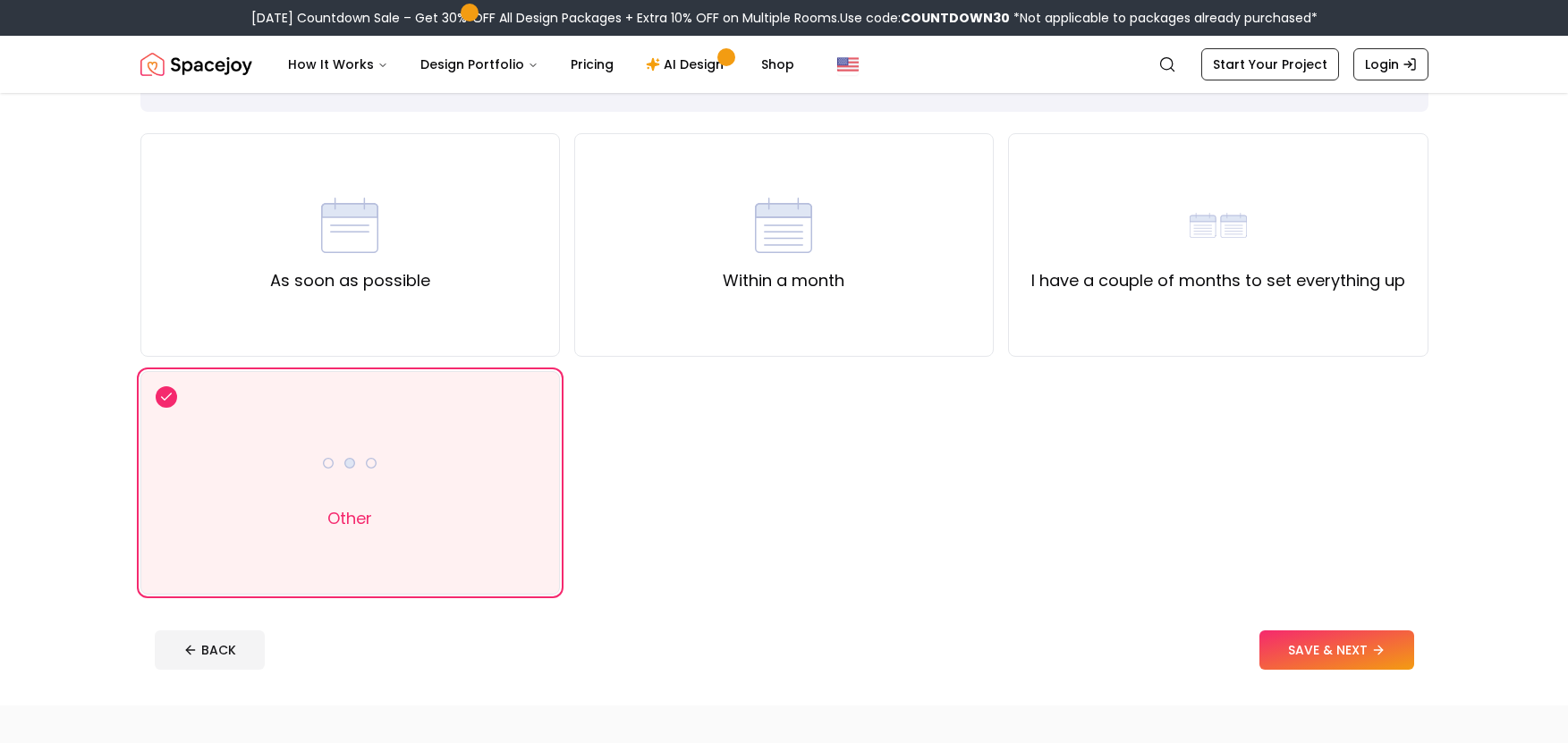
scroll to position [156, 0]
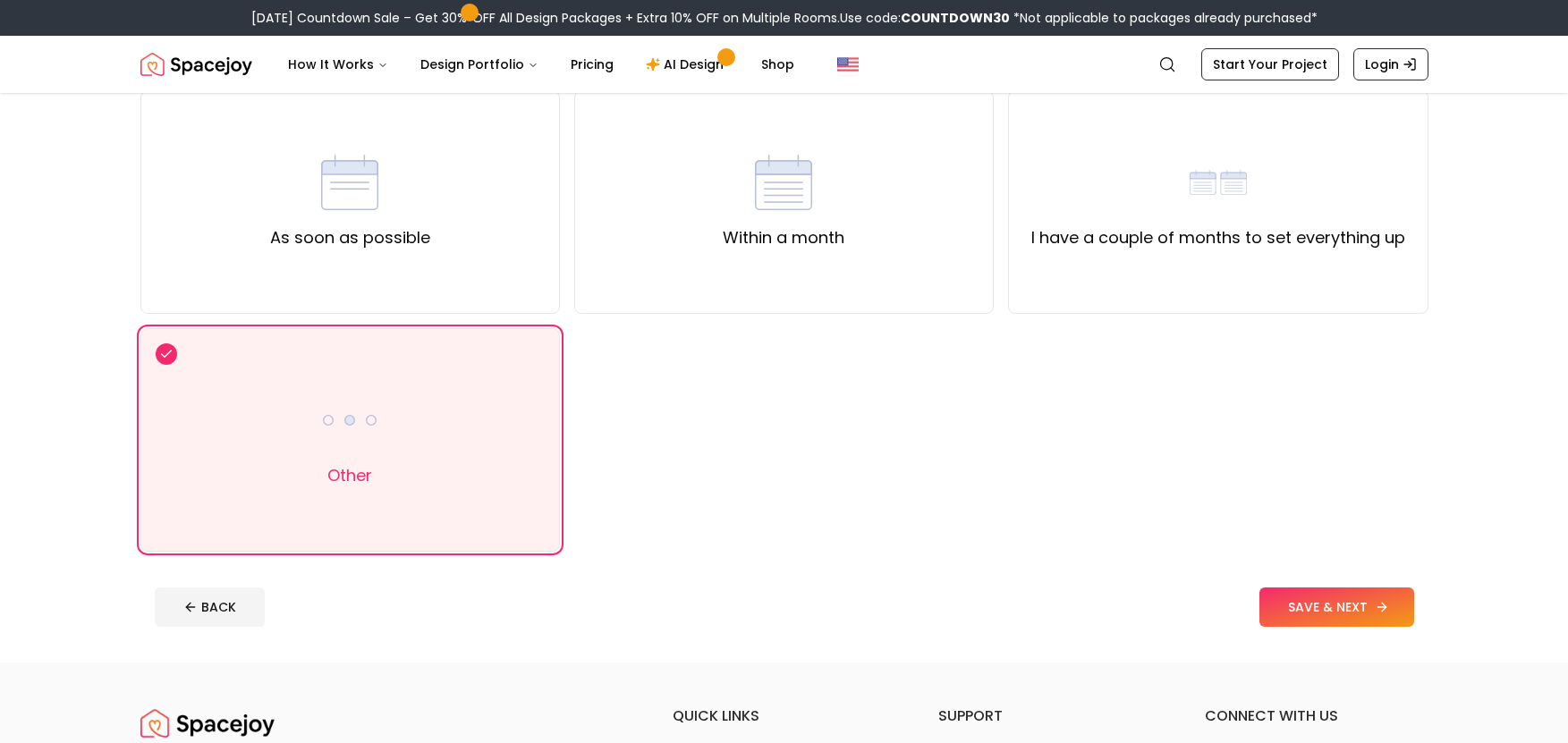
click at [1333, 614] on button "SAVE & NEXT" at bounding box center [1337, 607] width 155 height 40
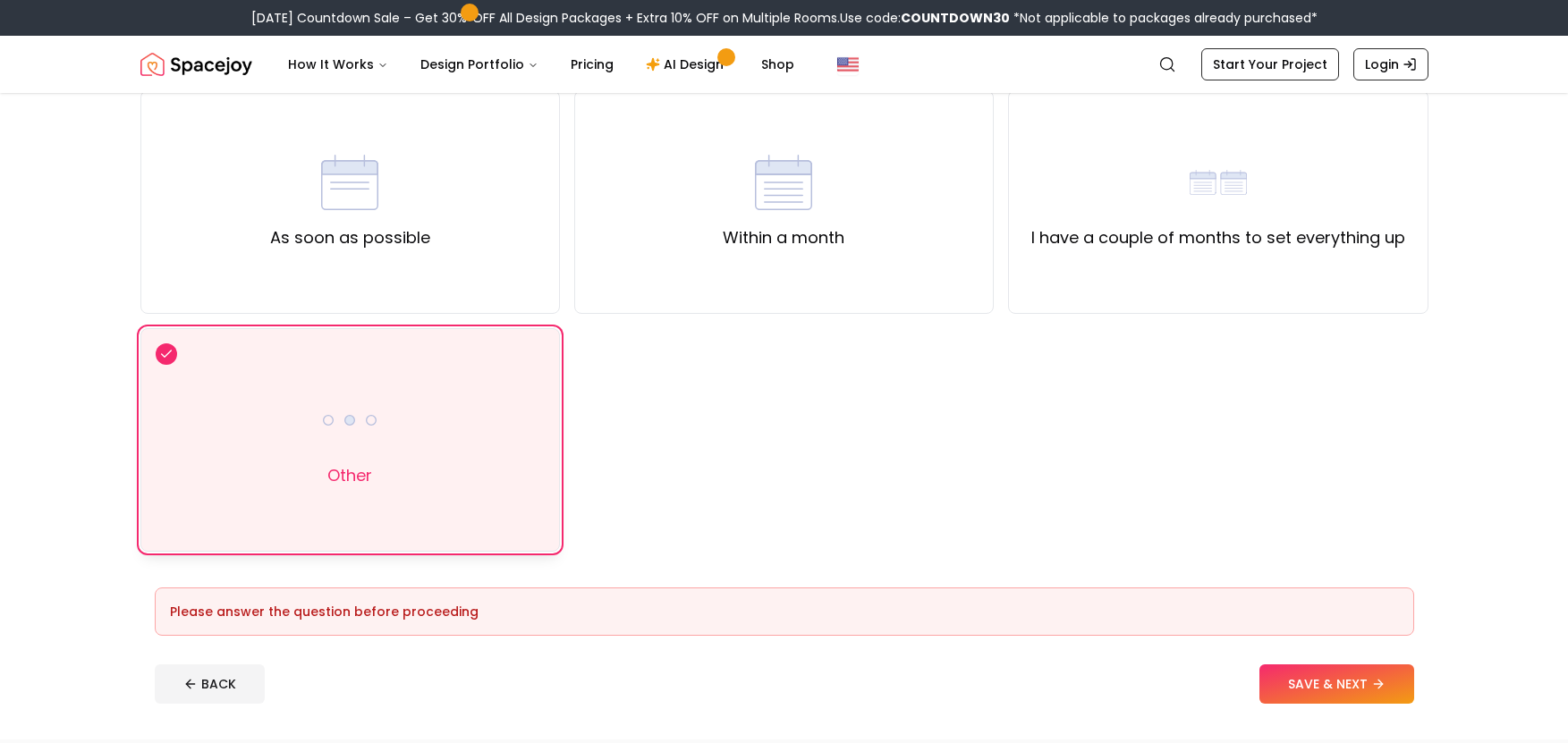
click at [374, 486] on div "Other" at bounding box center [350, 440] width 57 height 97
click at [1177, 221] on div "I have a couple of months to set everything up" at bounding box center [1218, 202] width 374 height 97
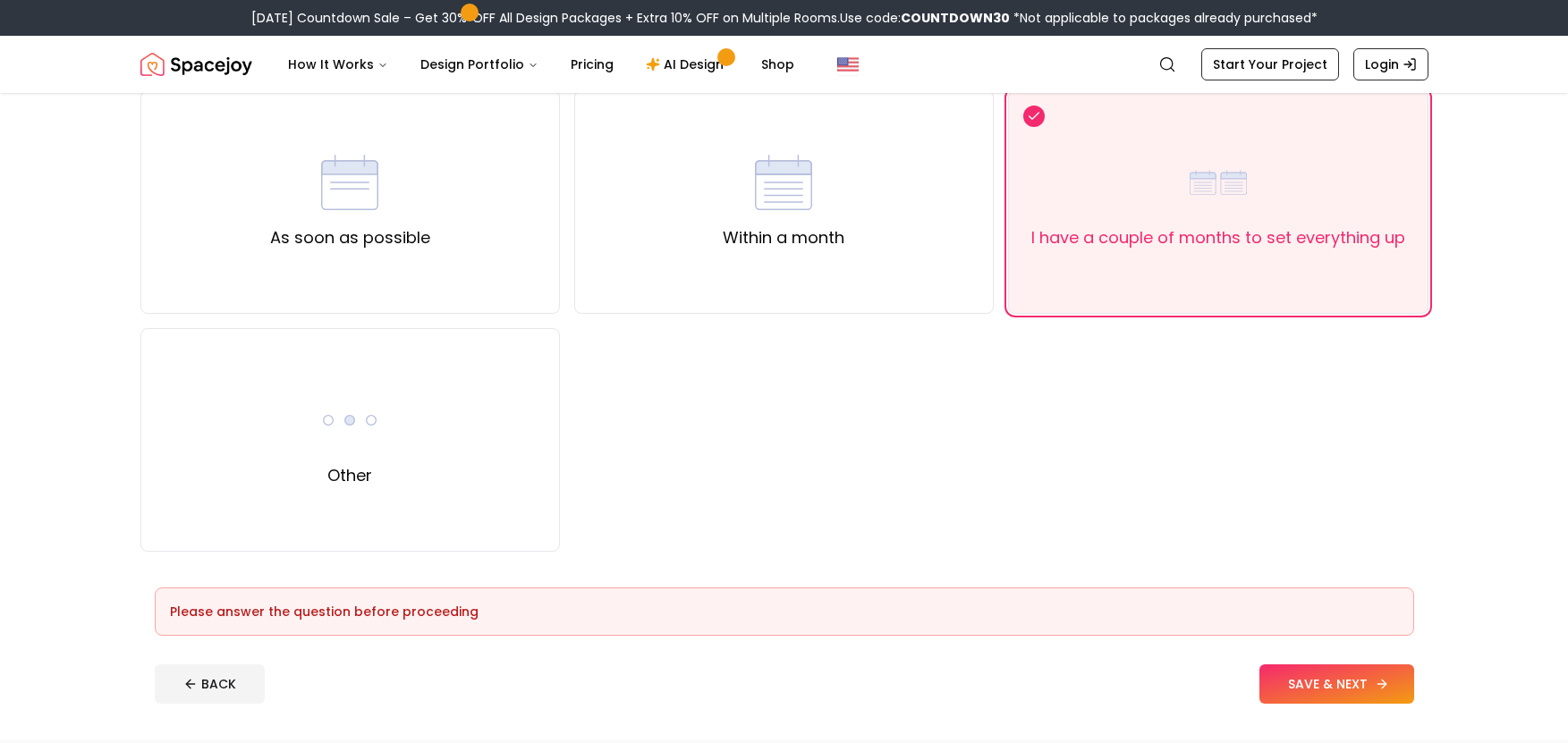
click at [1284, 687] on button "SAVE & NEXT" at bounding box center [1337, 684] width 155 height 40
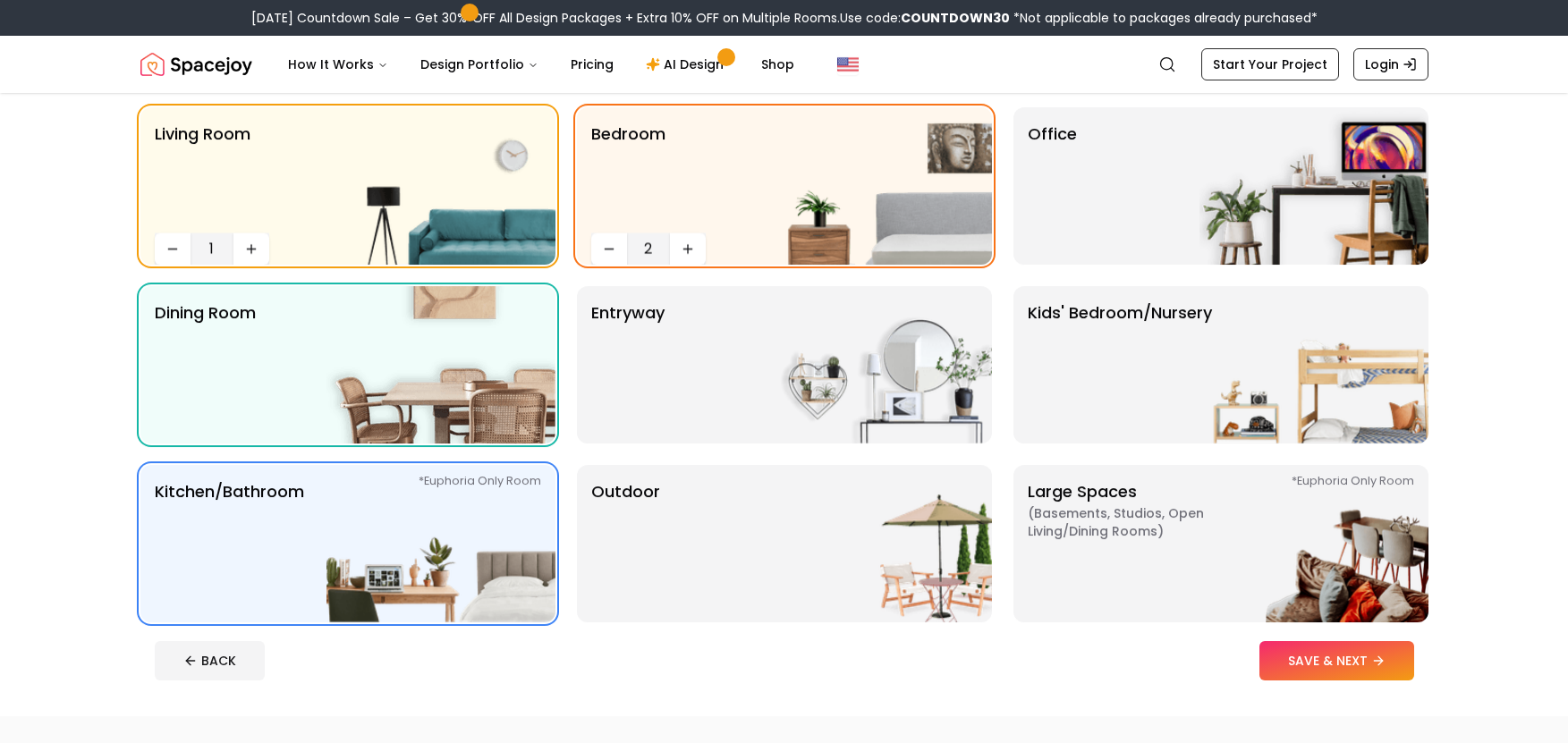
scroll to position [313, 0]
